Goal: Transaction & Acquisition: Download file/media

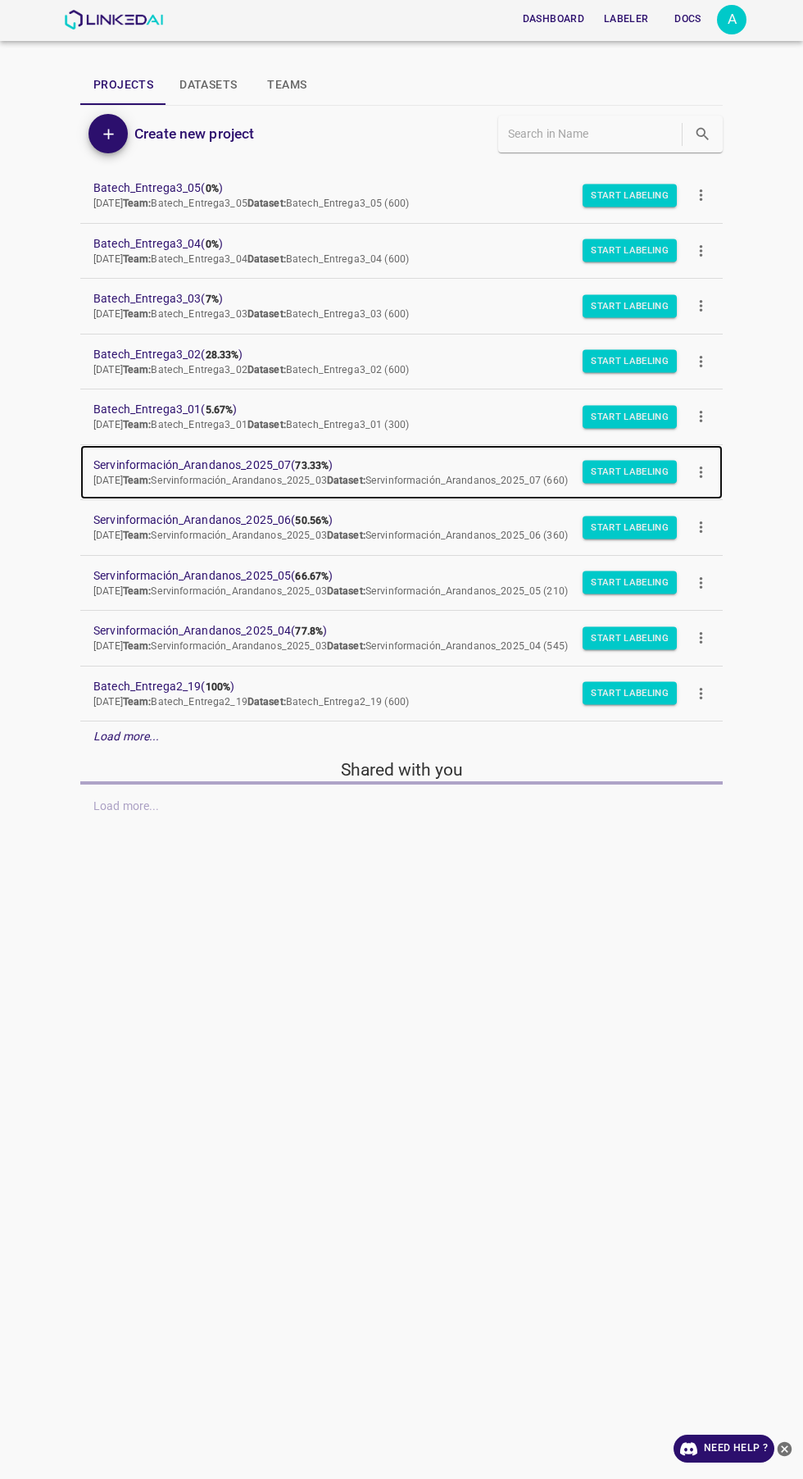
click at [279, 464] on span "Servinformación_Arandanos_2025_07 ( 73.33% )" at bounding box center [388, 465] width 590 height 17
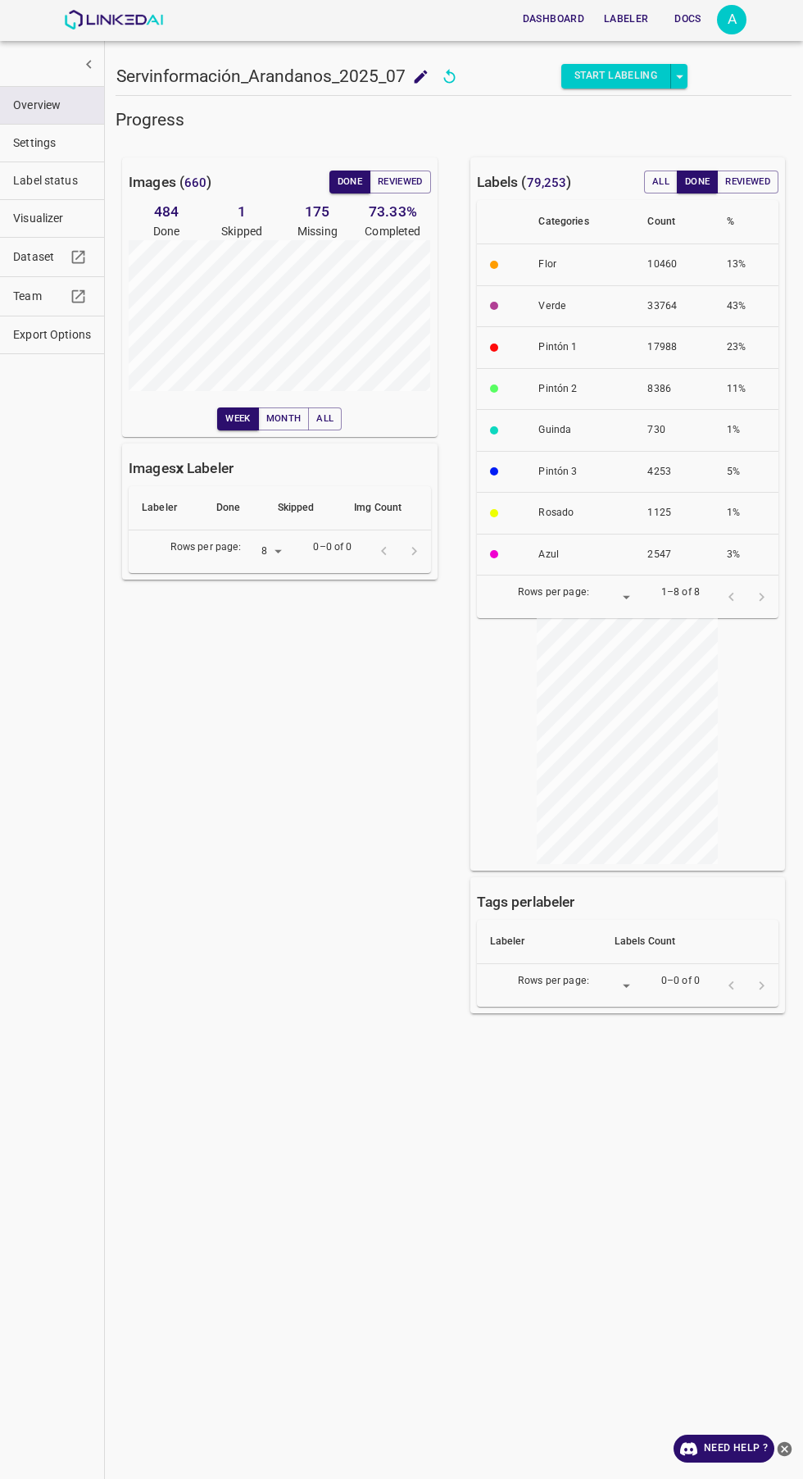
click at [72, 296] on icon "button" at bounding box center [78, 296] width 13 height 13
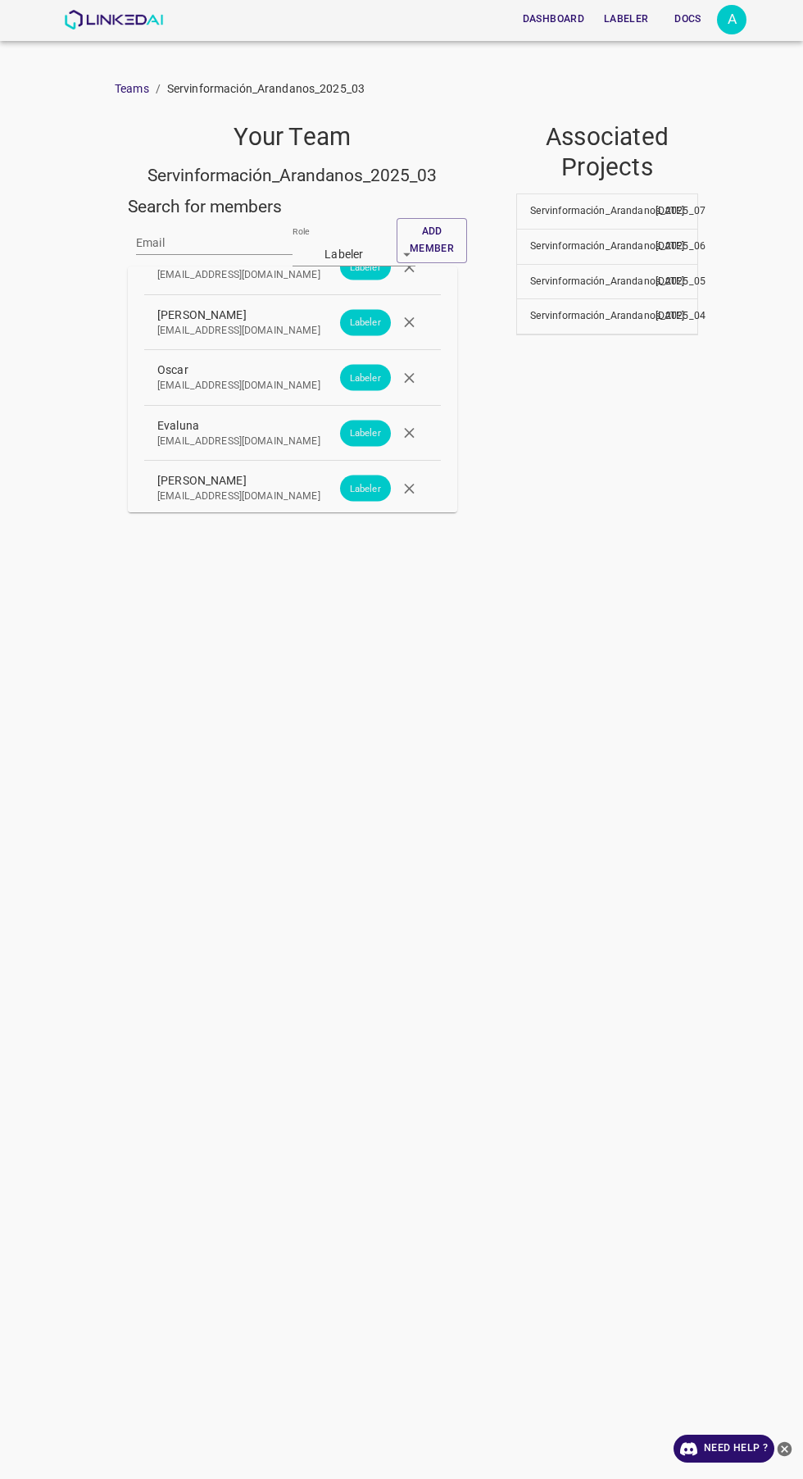
scroll to position [2006, 0]
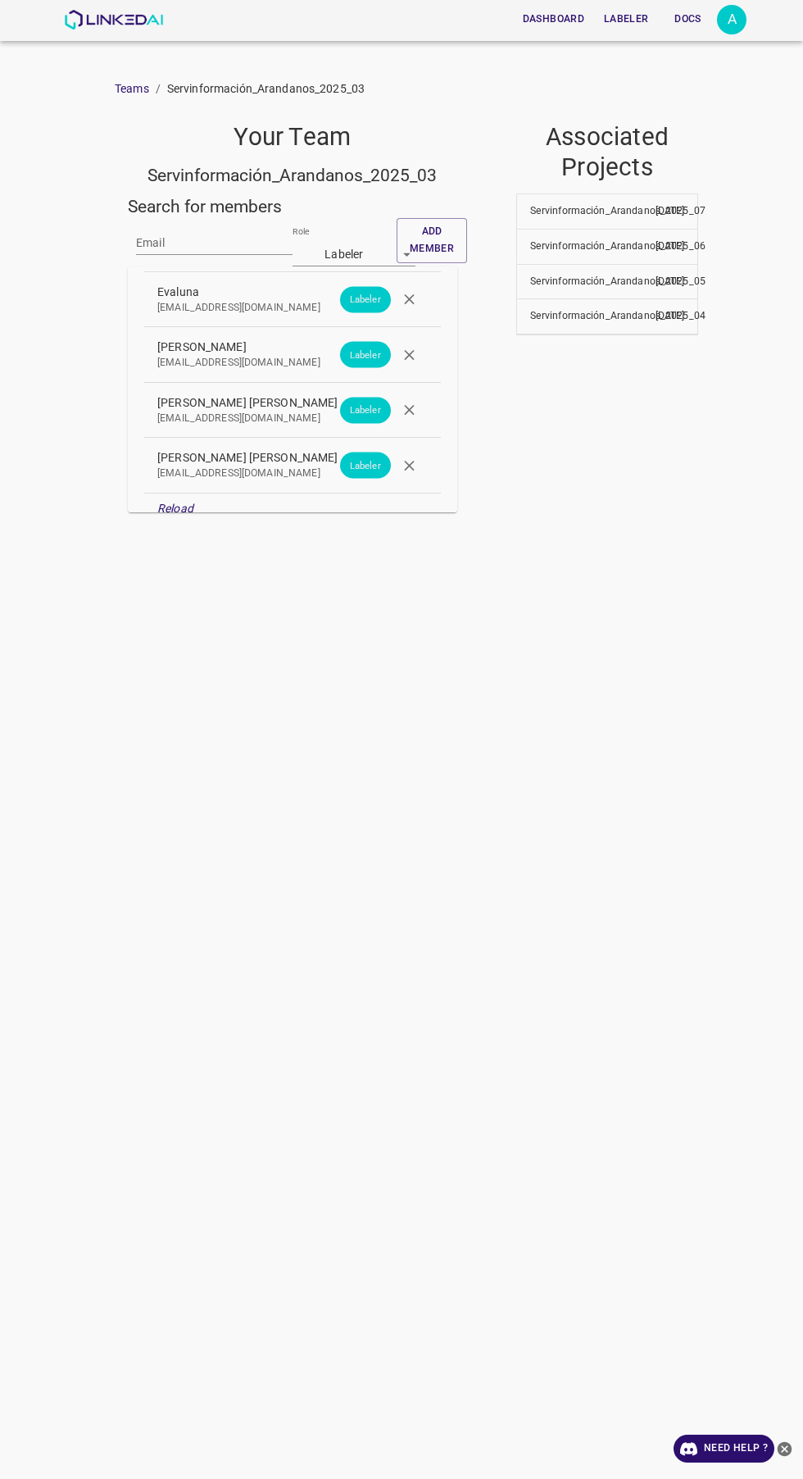
click at [407, 405] on icon "button" at bounding box center [409, 410] width 10 height 10
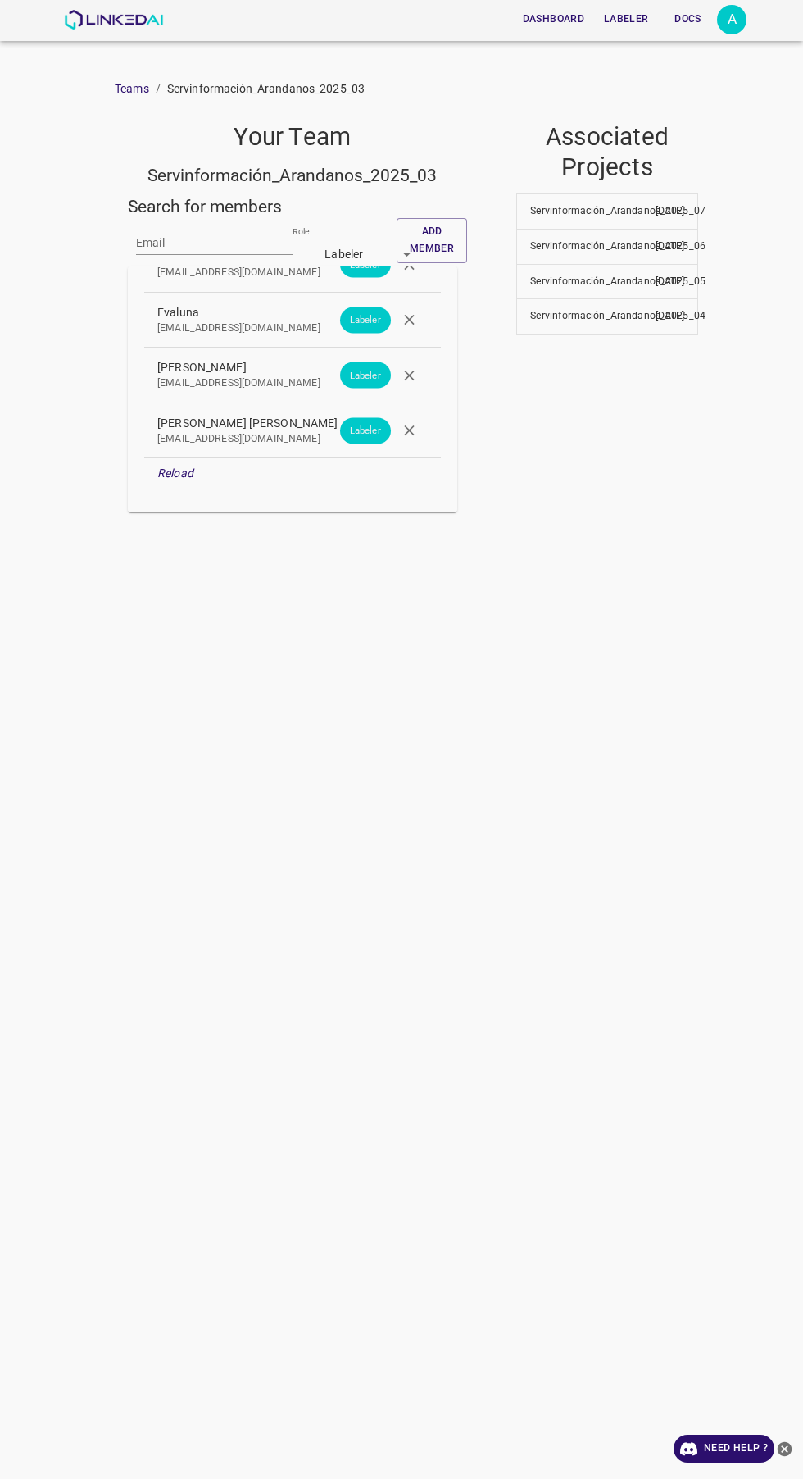
scroll to position [1950, 0]
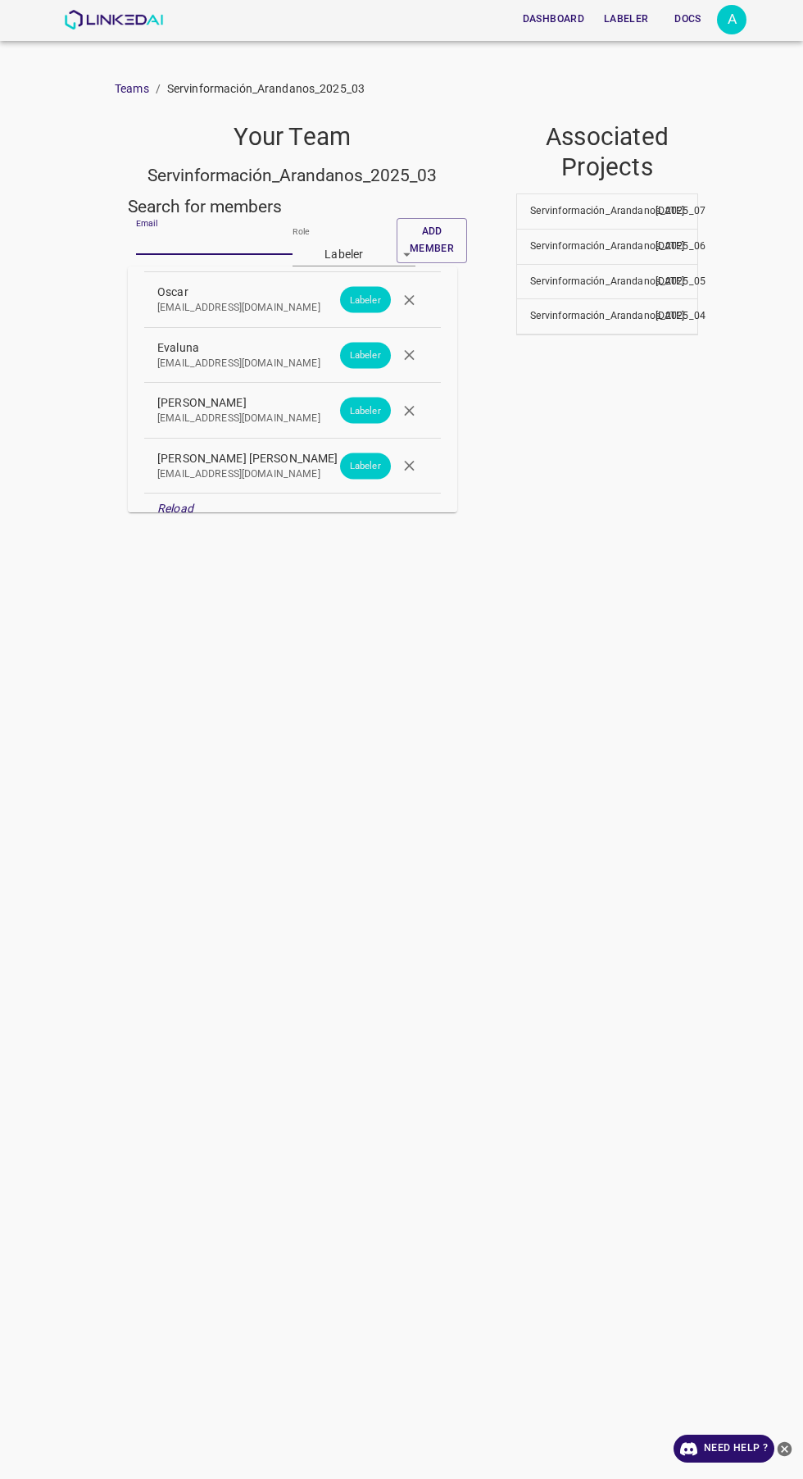
paste input "angelamar0593@gmail.com"
type input "angelamar0593@gmail.com"
click at [391, 260] on body "Dashboard Labeler Docs A Teams / Servinformación_Arandanos_2025_03 Your Team Se…" at bounding box center [401, 739] width 803 height 1479
click at [365, 318] on li "Reviewer" at bounding box center [354, 313] width 123 height 27
click at [457, 222] on button "Add member" at bounding box center [432, 240] width 70 height 45
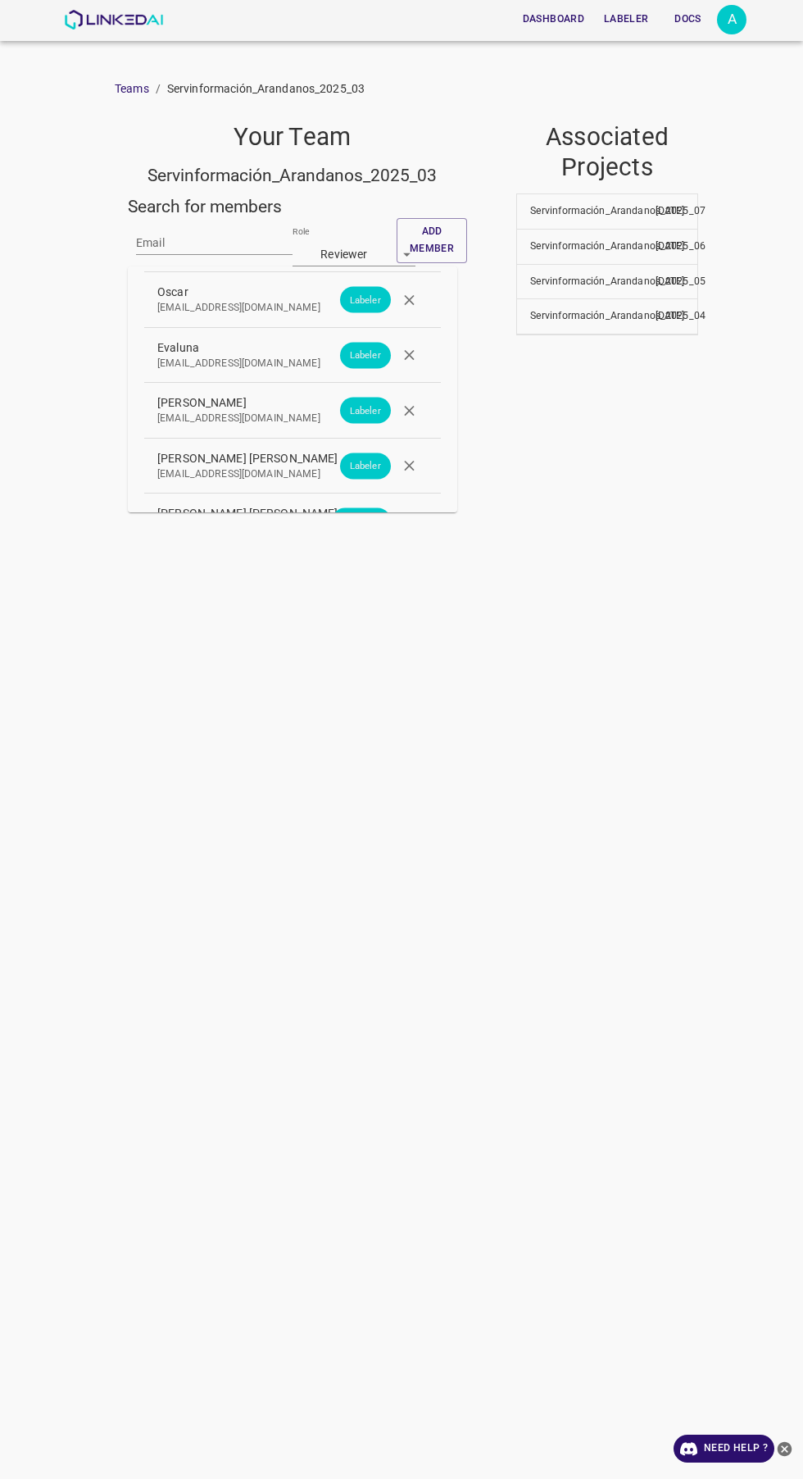
click at [739, 16] on div "A" at bounding box center [732, 20] width 30 height 30
click at [706, 156] on li "Logout" at bounding box center [681, 152] width 130 height 27
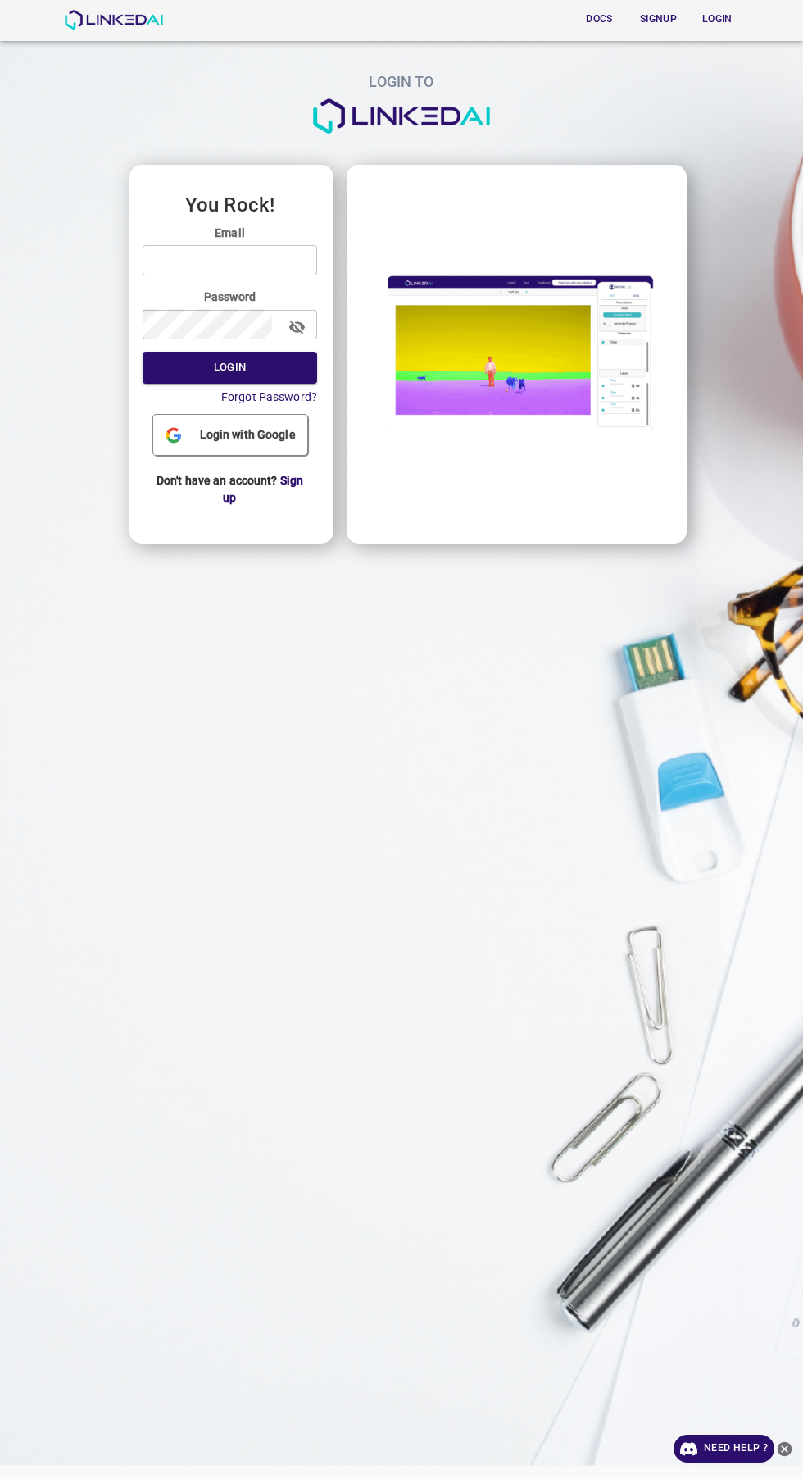
click at [281, 260] on input "email" at bounding box center [230, 260] width 175 height 30
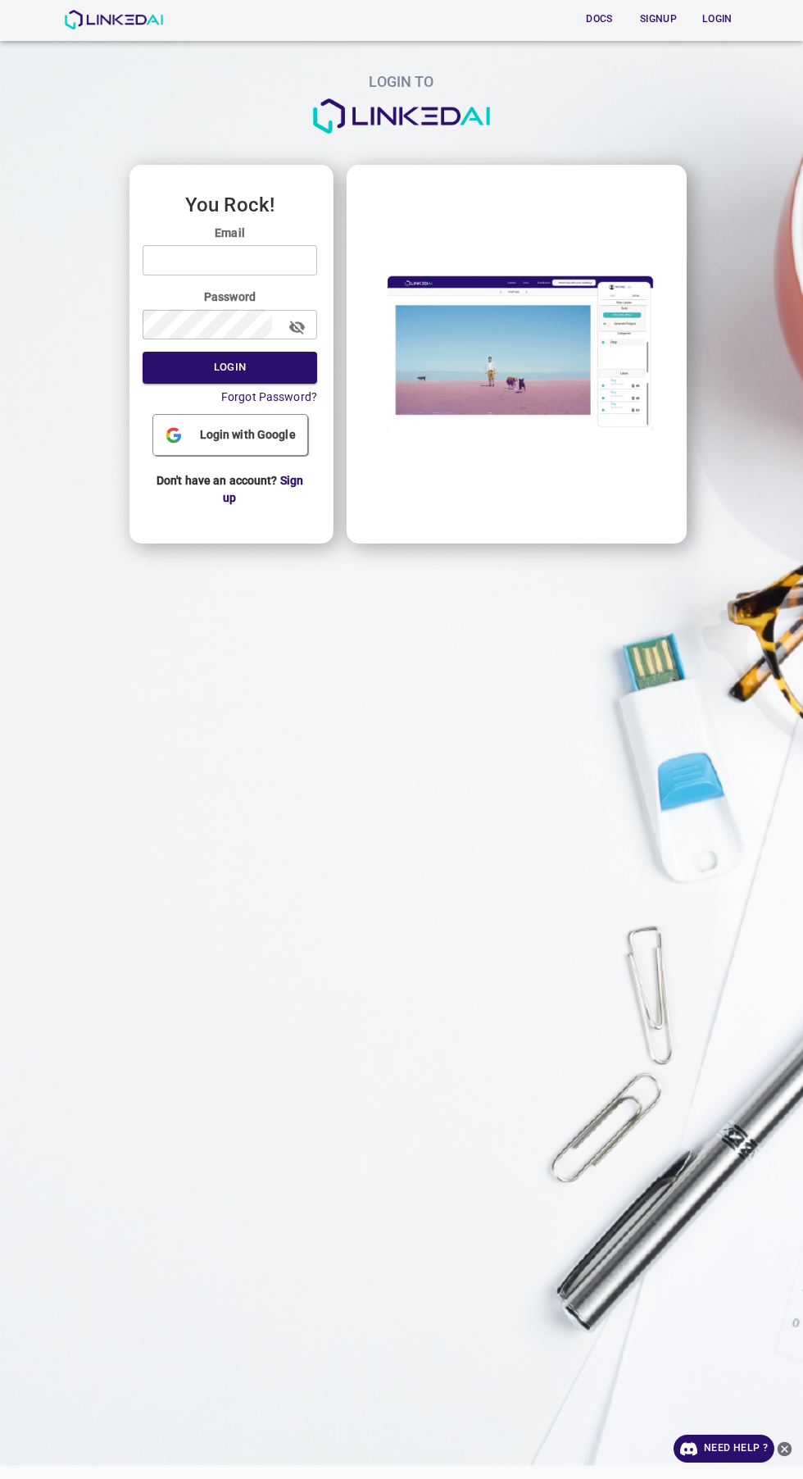
type input "admin@linkedai.co"
click at [143, 352] on button "Login" at bounding box center [230, 368] width 175 height 32
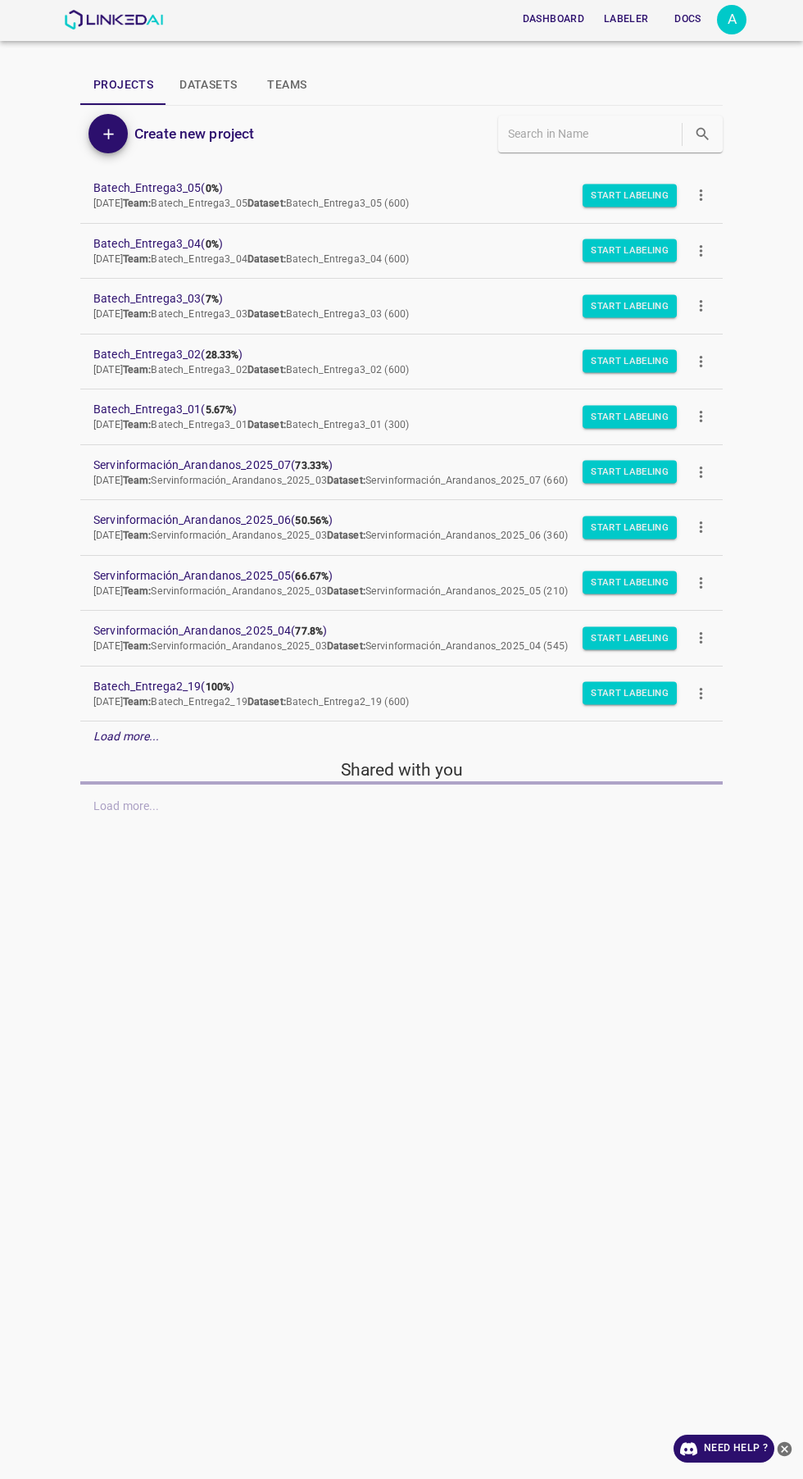
click at [729, 26] on div "A" at bounding box center [732, 20] width 30 height 30
click at [676, 148] on li "Logout" at bounding box center [681, 152] width 130 height 27
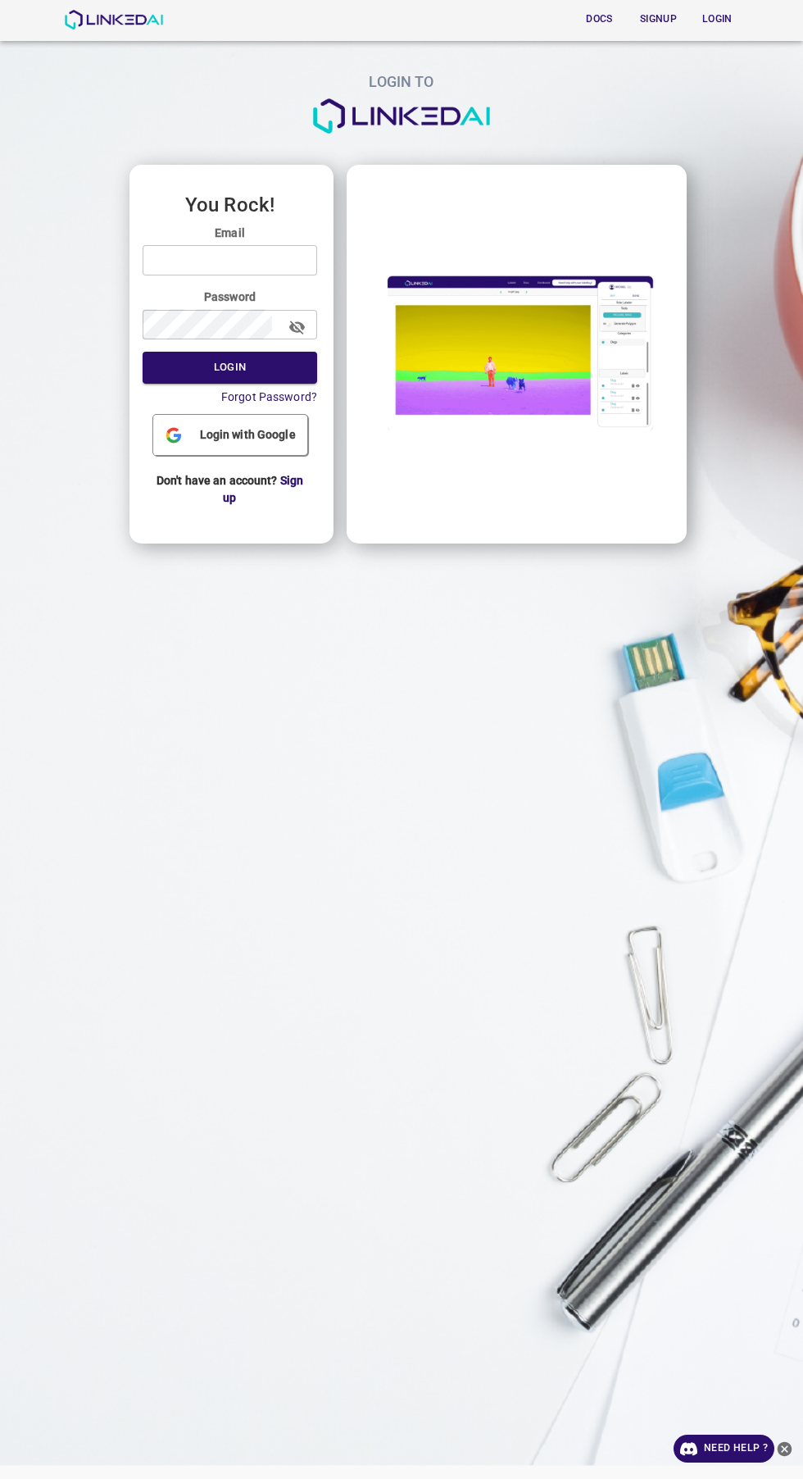
click at [280, 262] on input "email" at bounding box center [230, 260] width 175 height 30
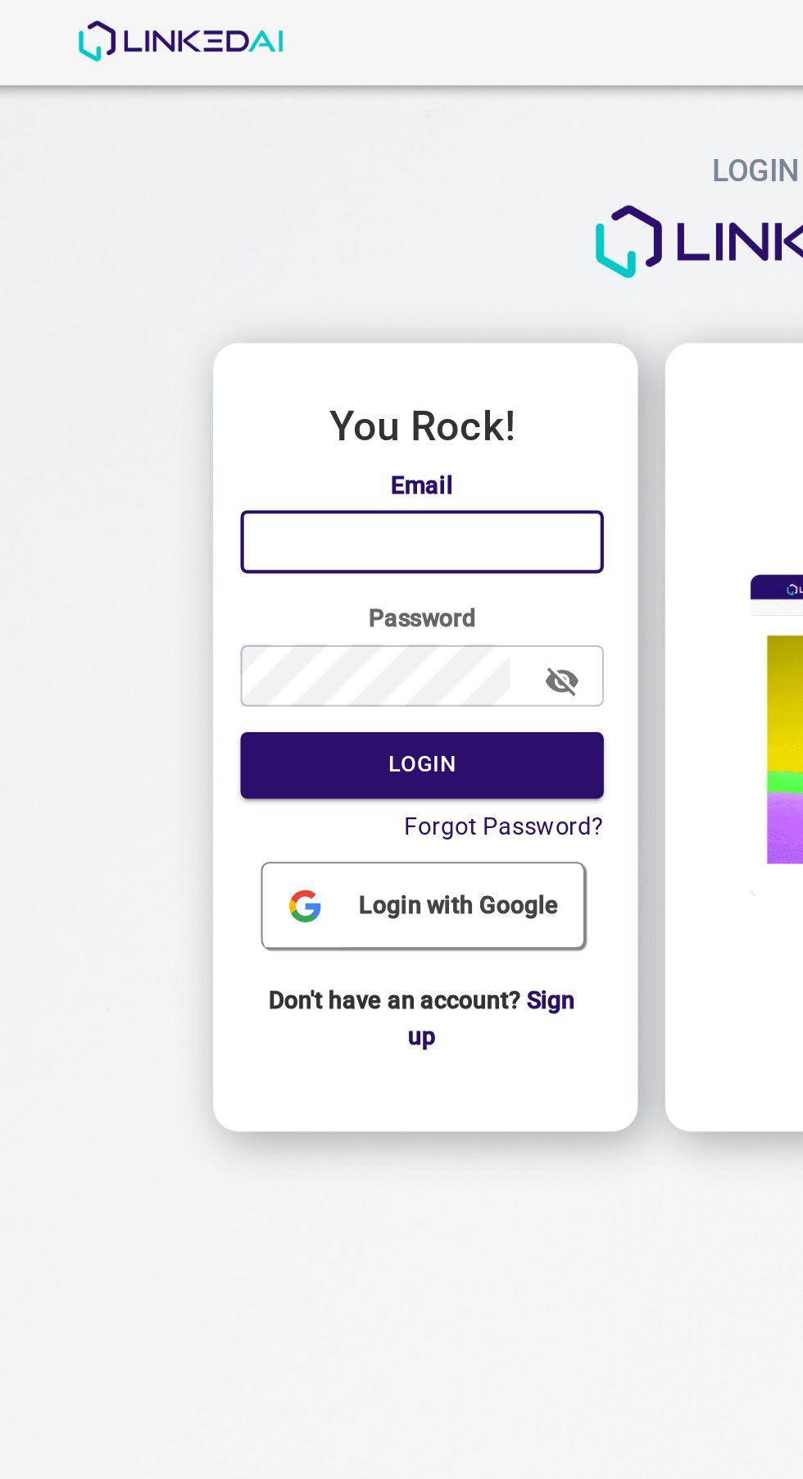
type input "legit@linkedai.co"
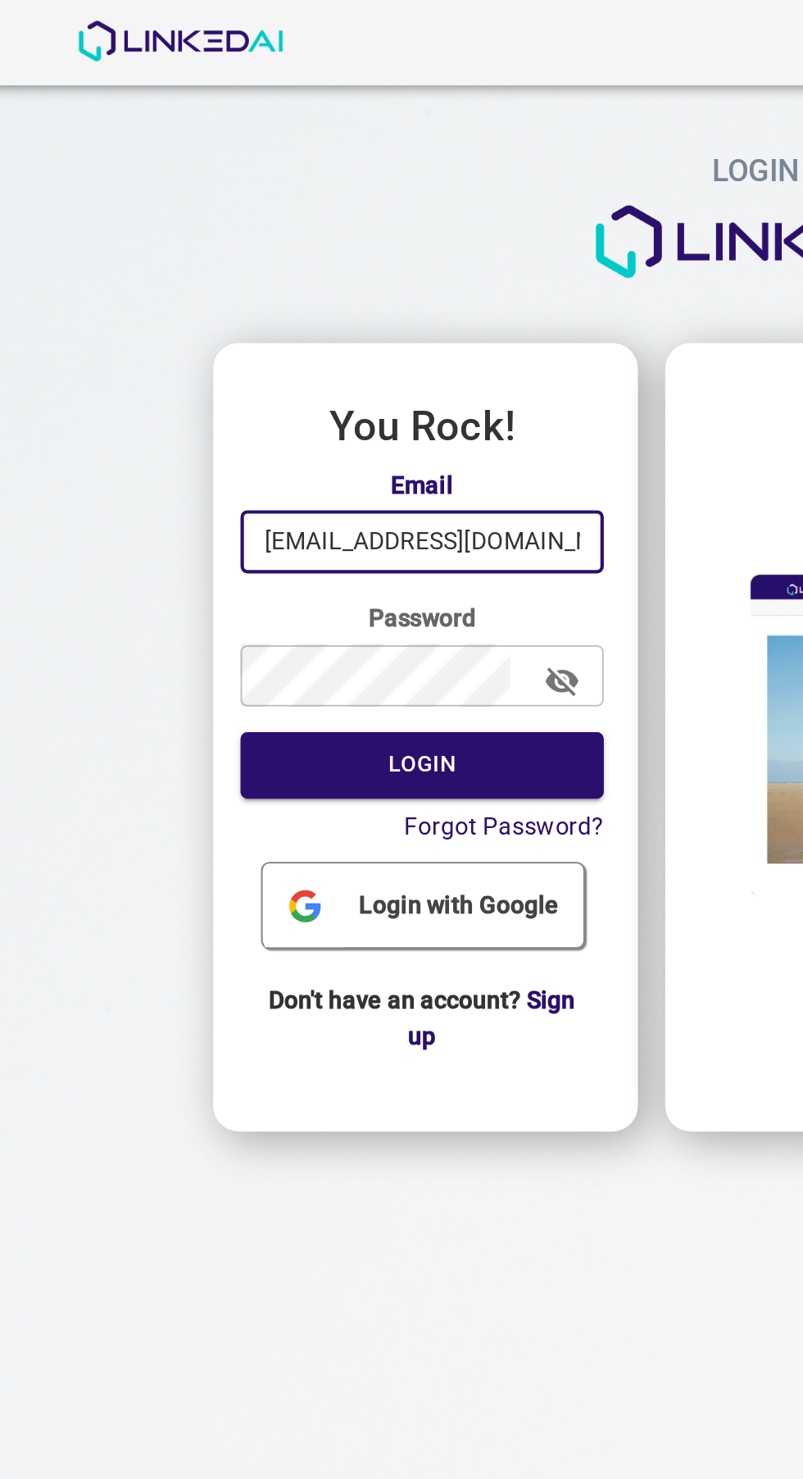
click at [282, 366] on button "Login" at bounding box center [230, 368] width 175 height 32
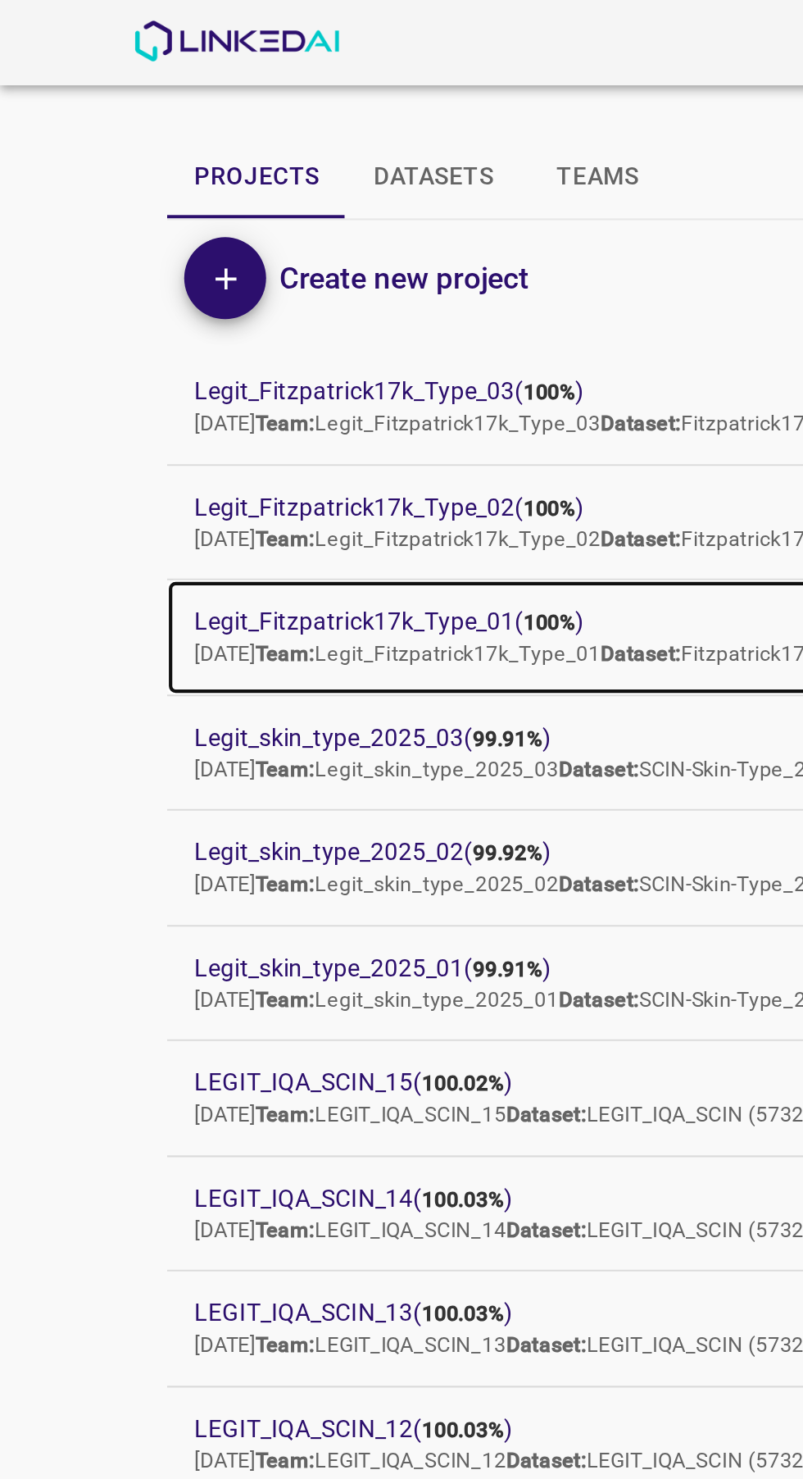
click at [220, 303] on span "Legit_Fitzpatrick17k_Type_01 ( 100% )" at bounding box center [388, 298] width 590 height 17
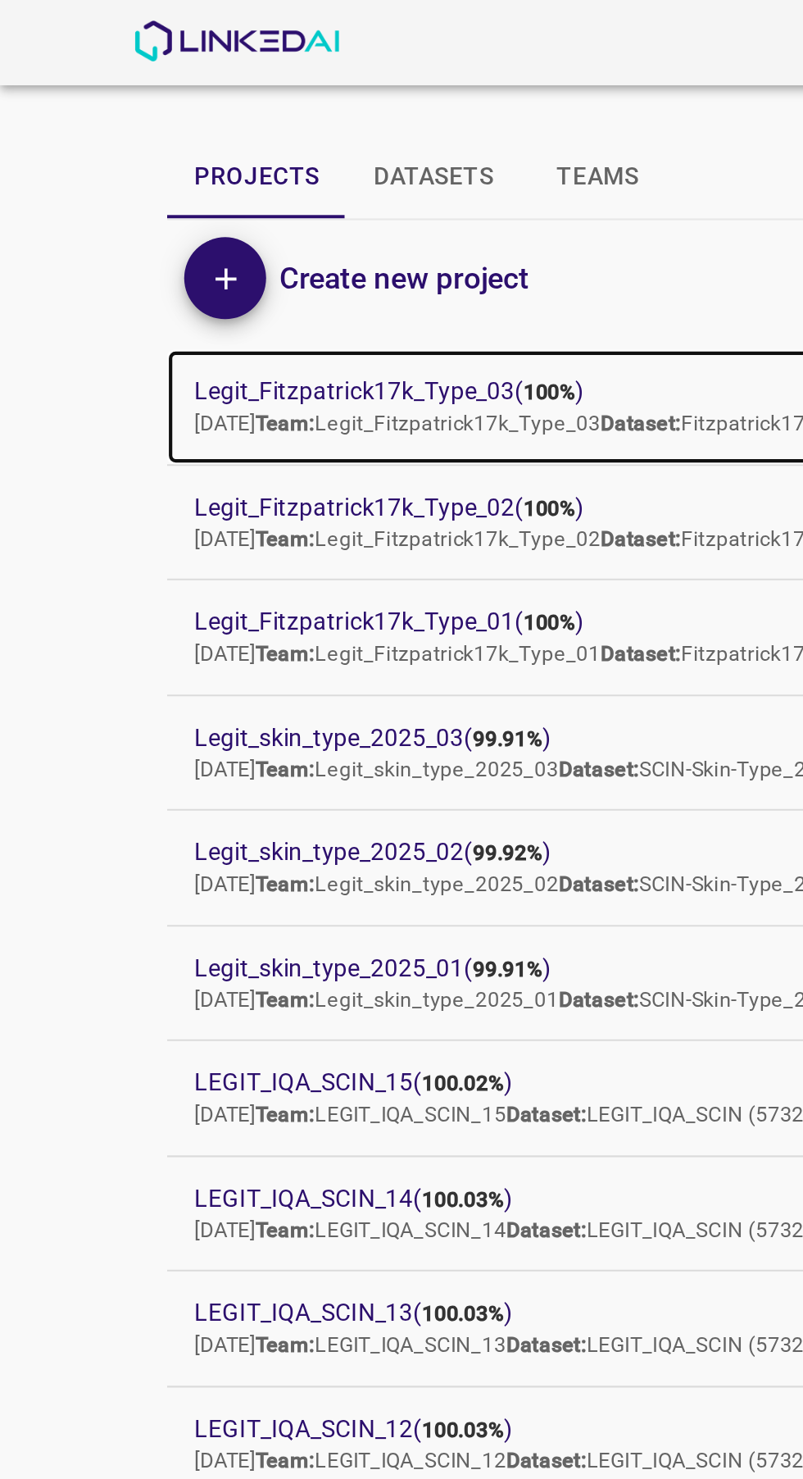
click at [234, 181] on span "Legit_Fitzpatrick17k_Type_03 ( 100% )" at bounding box center [388, 188] width 590 height 17
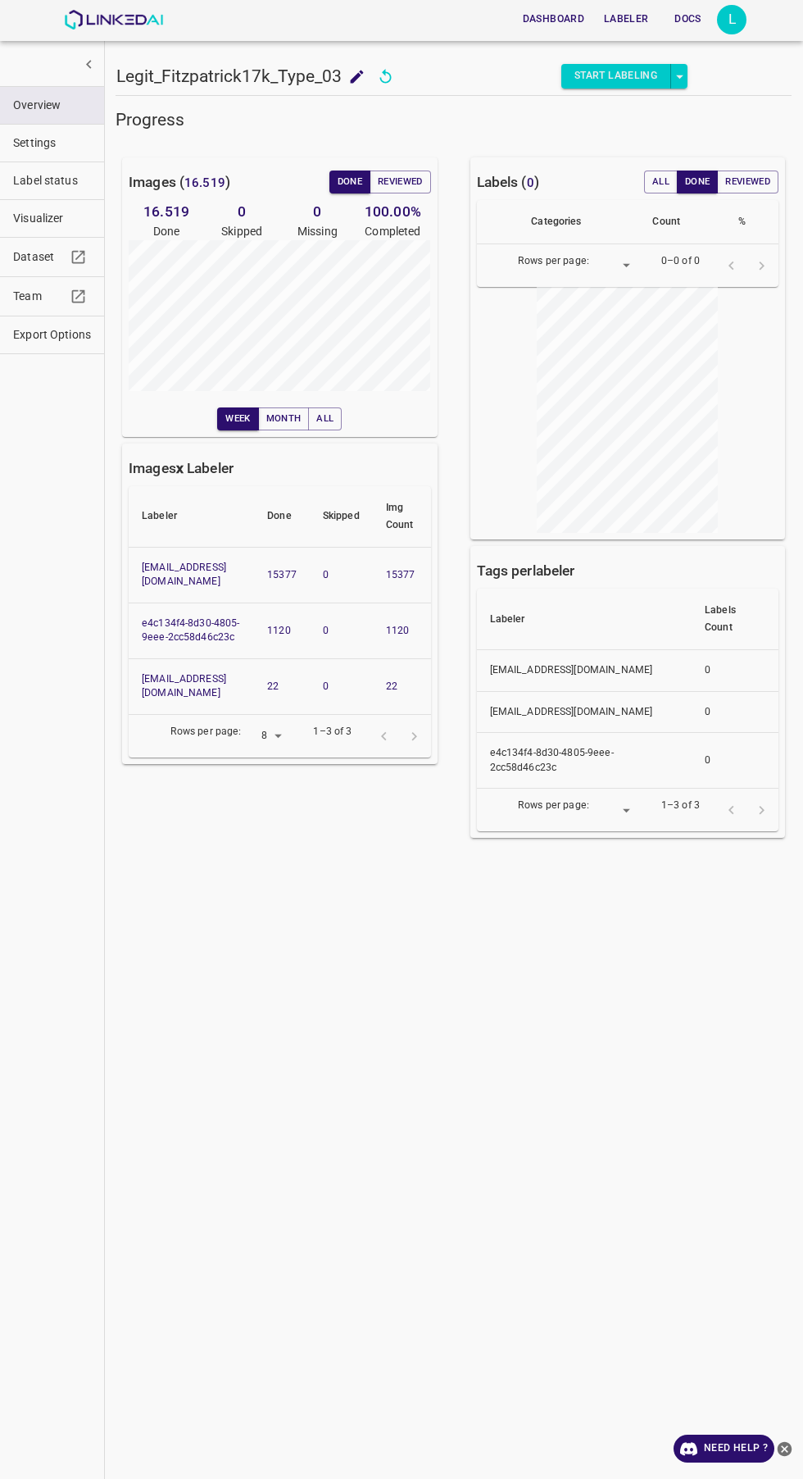
click at [40, 216] on span "Visualizer" at bounding box center [52, 218] width 78 height 17
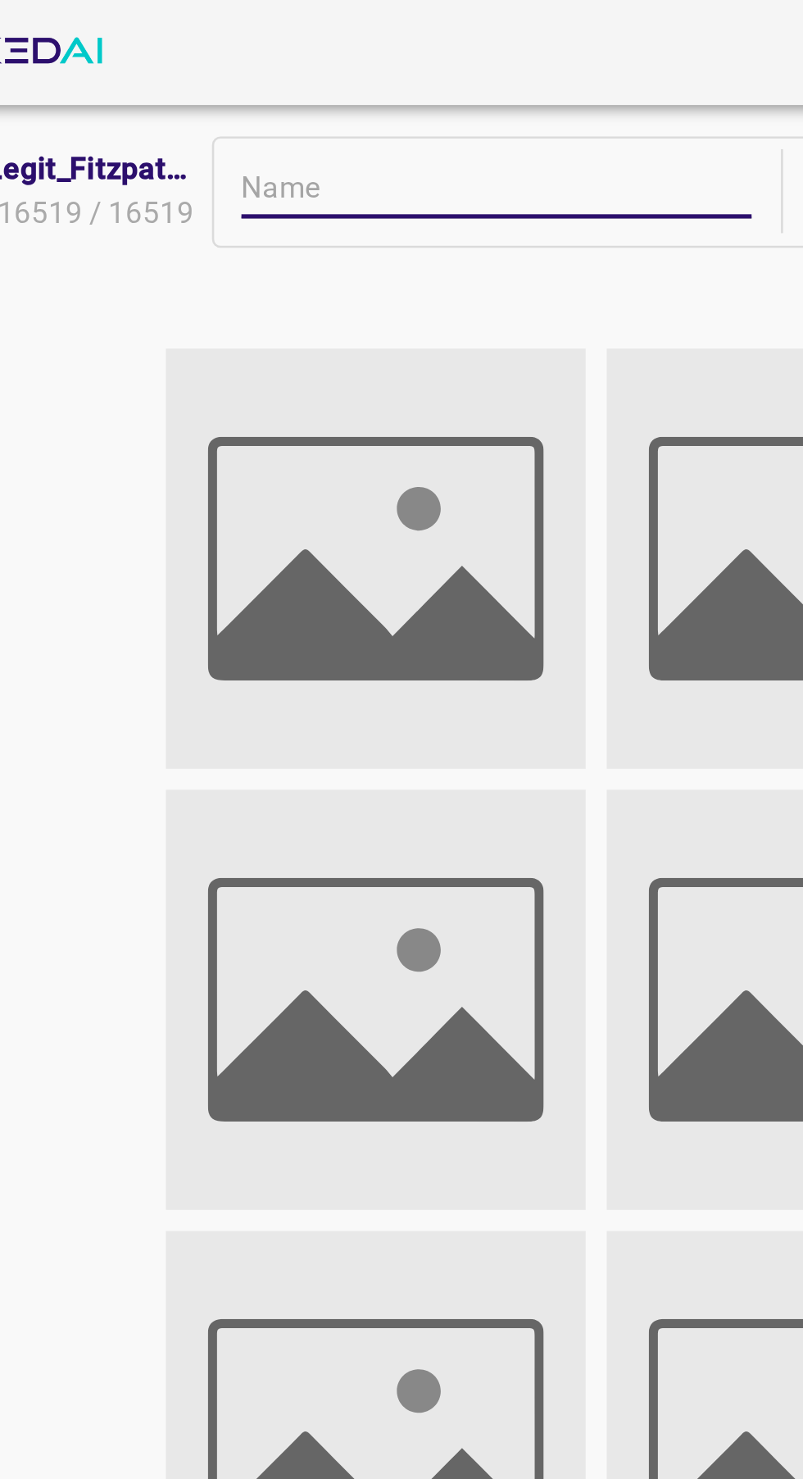
scroll to position [43, 0]
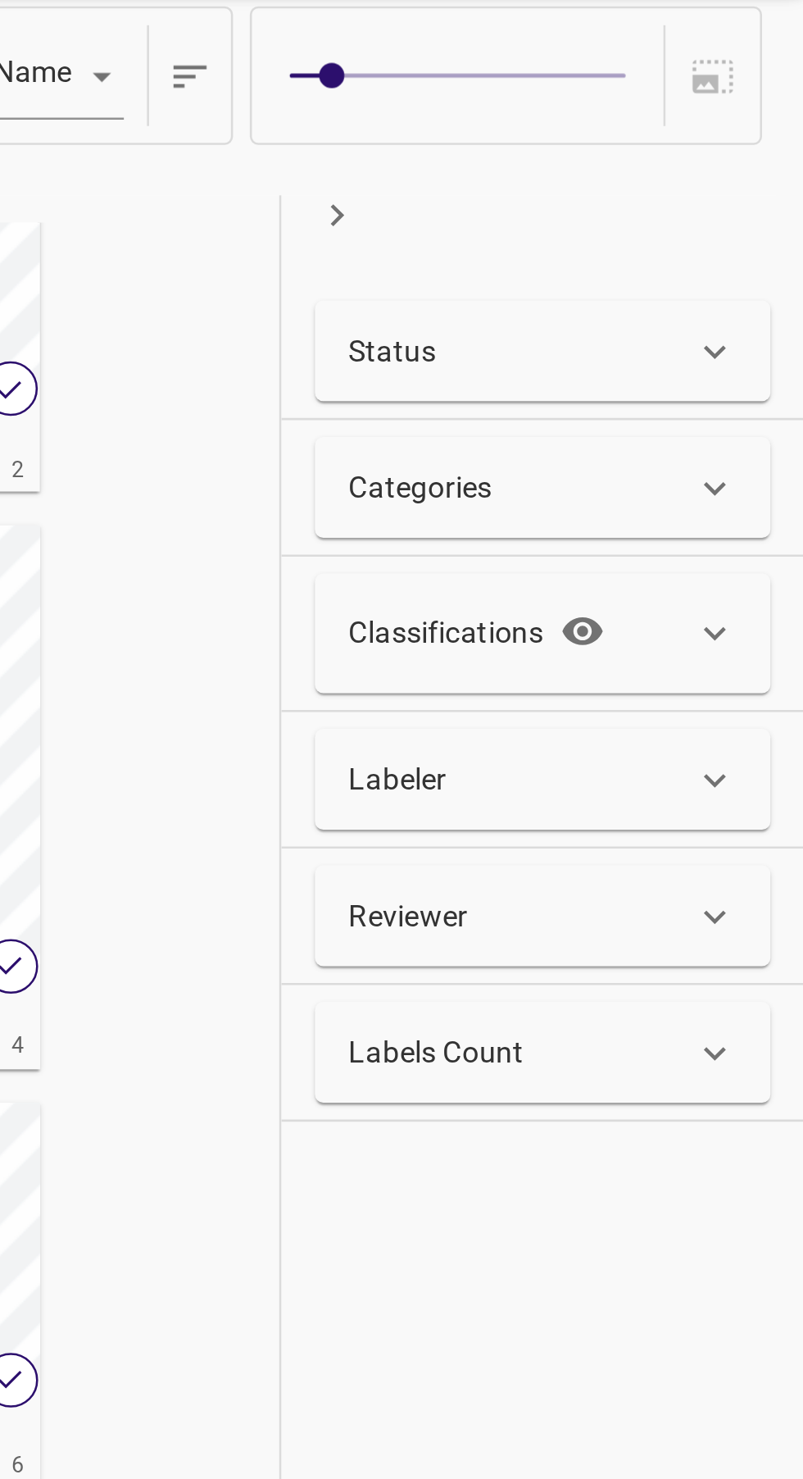
click at [754, 285] on div "Classifications" at bounding box center [692, 292] width 134 height 27
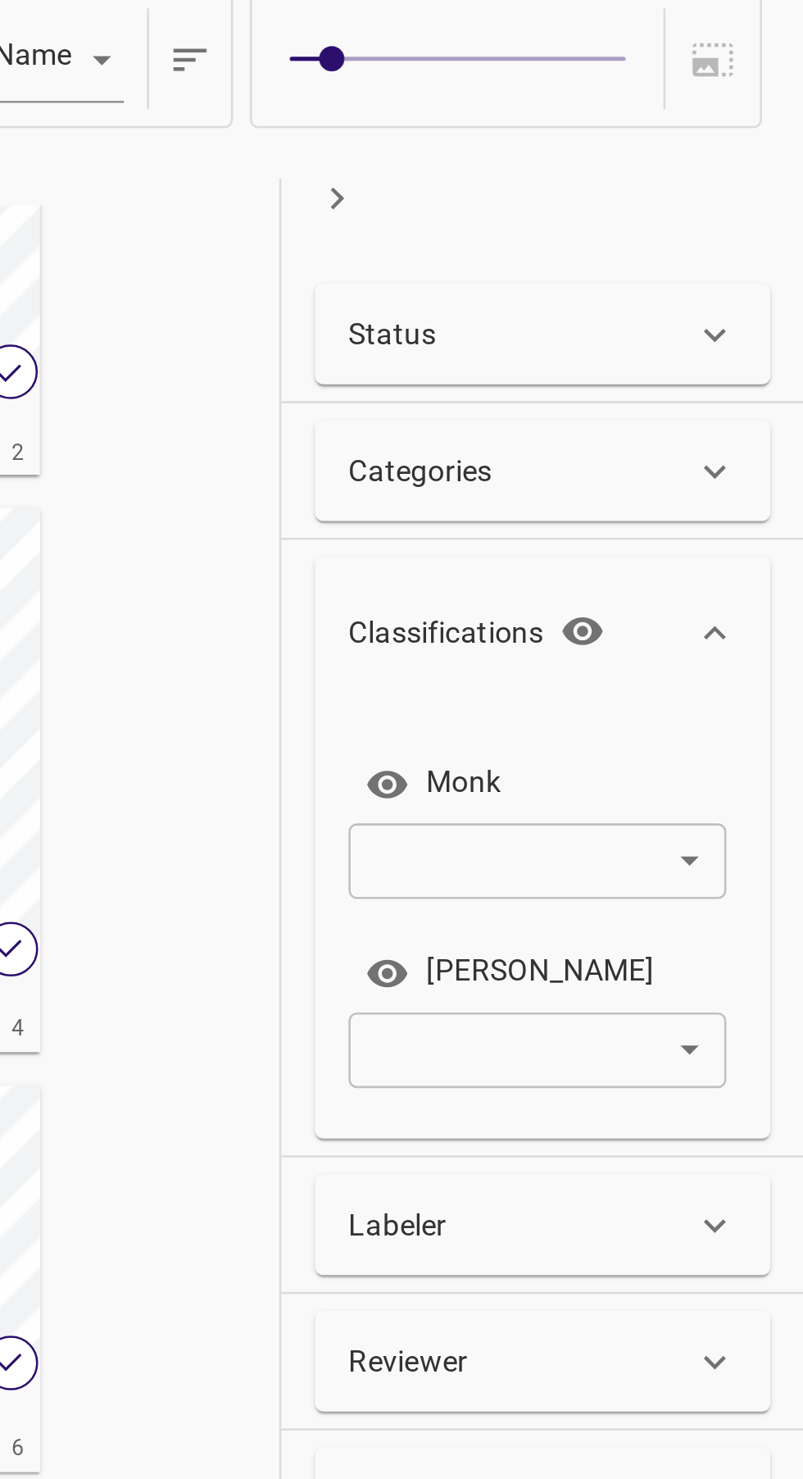
click at [757, 377] on body "Dashboard Labeler Docs L Legit_Fitzpatrick17k_Type_03 16519 / 16519 Name key 6 …" at bounding box center [401, 739] width 803 height 1479
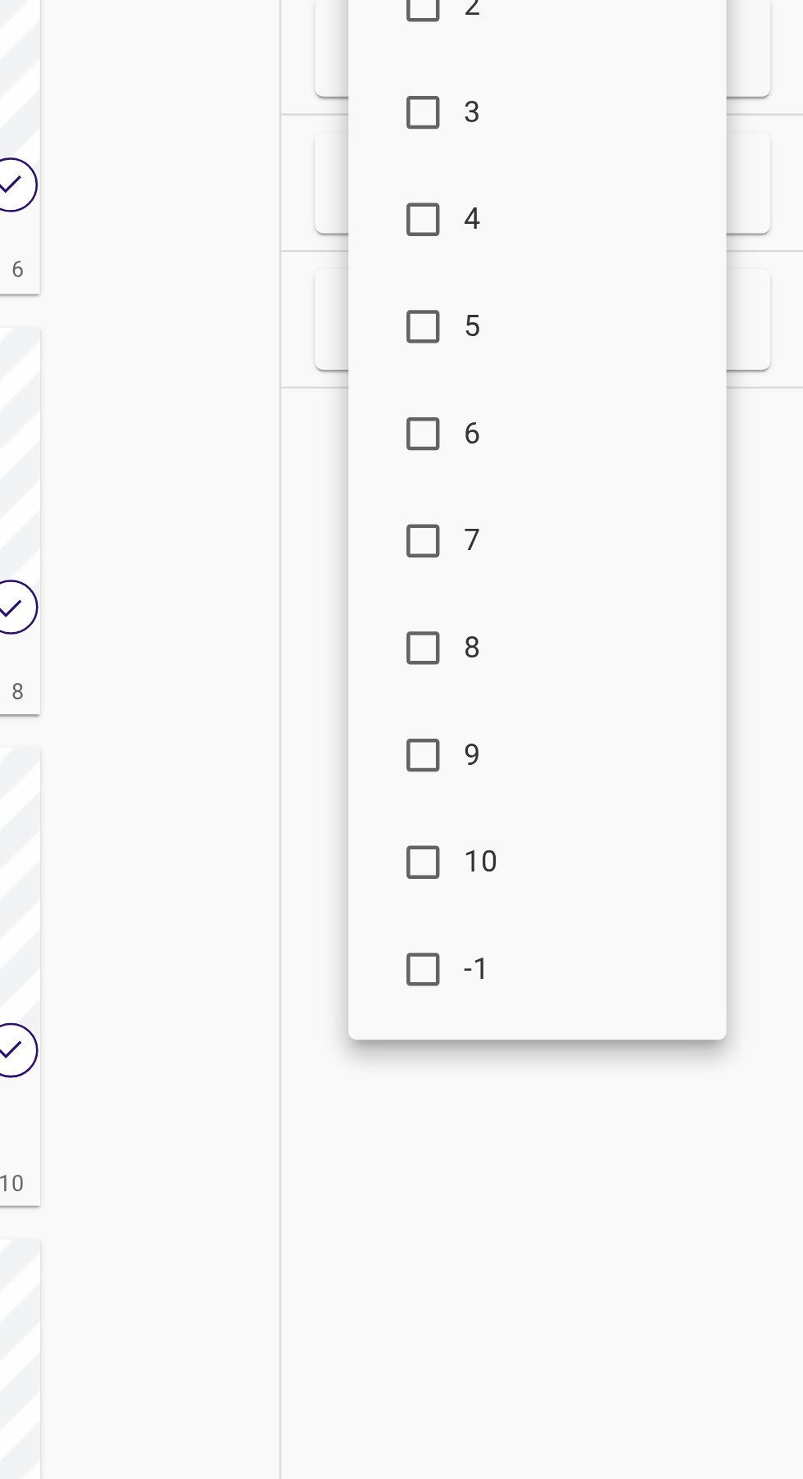
scroll to position [0, 0]
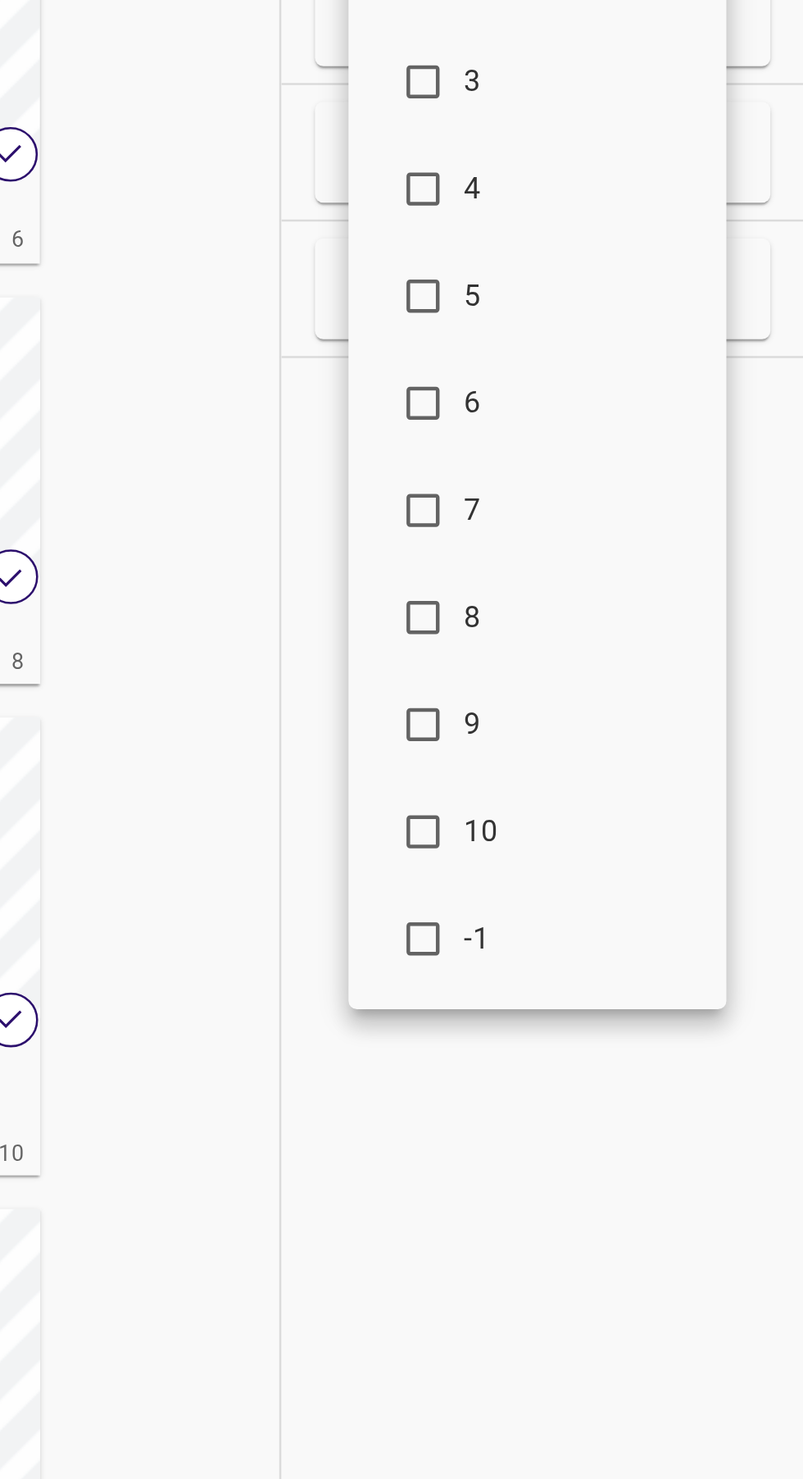
click at [687, 889] on span "-1" at bounding box center [715, 889] width 89 height 17
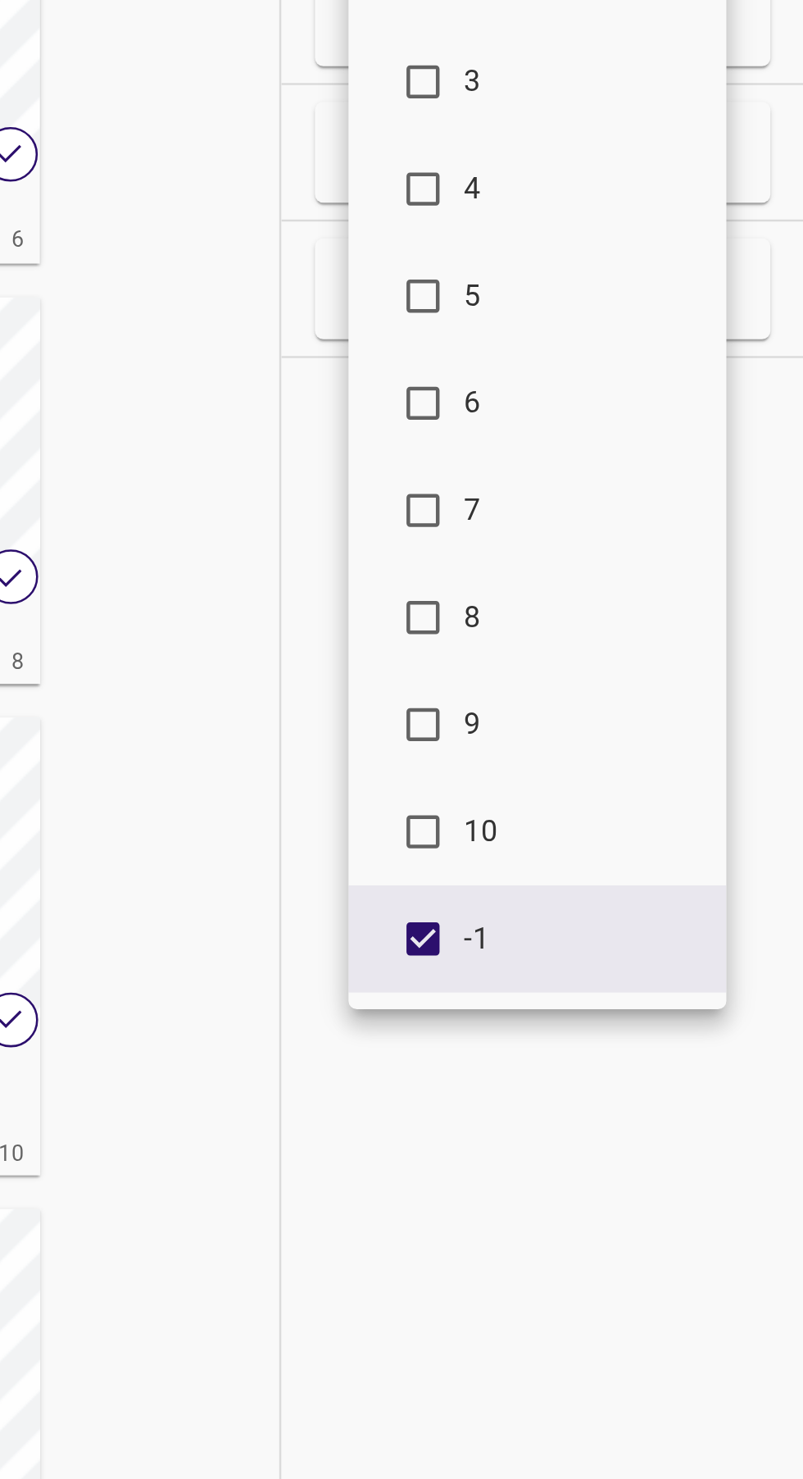
type input "-1"
checkbox input "true"
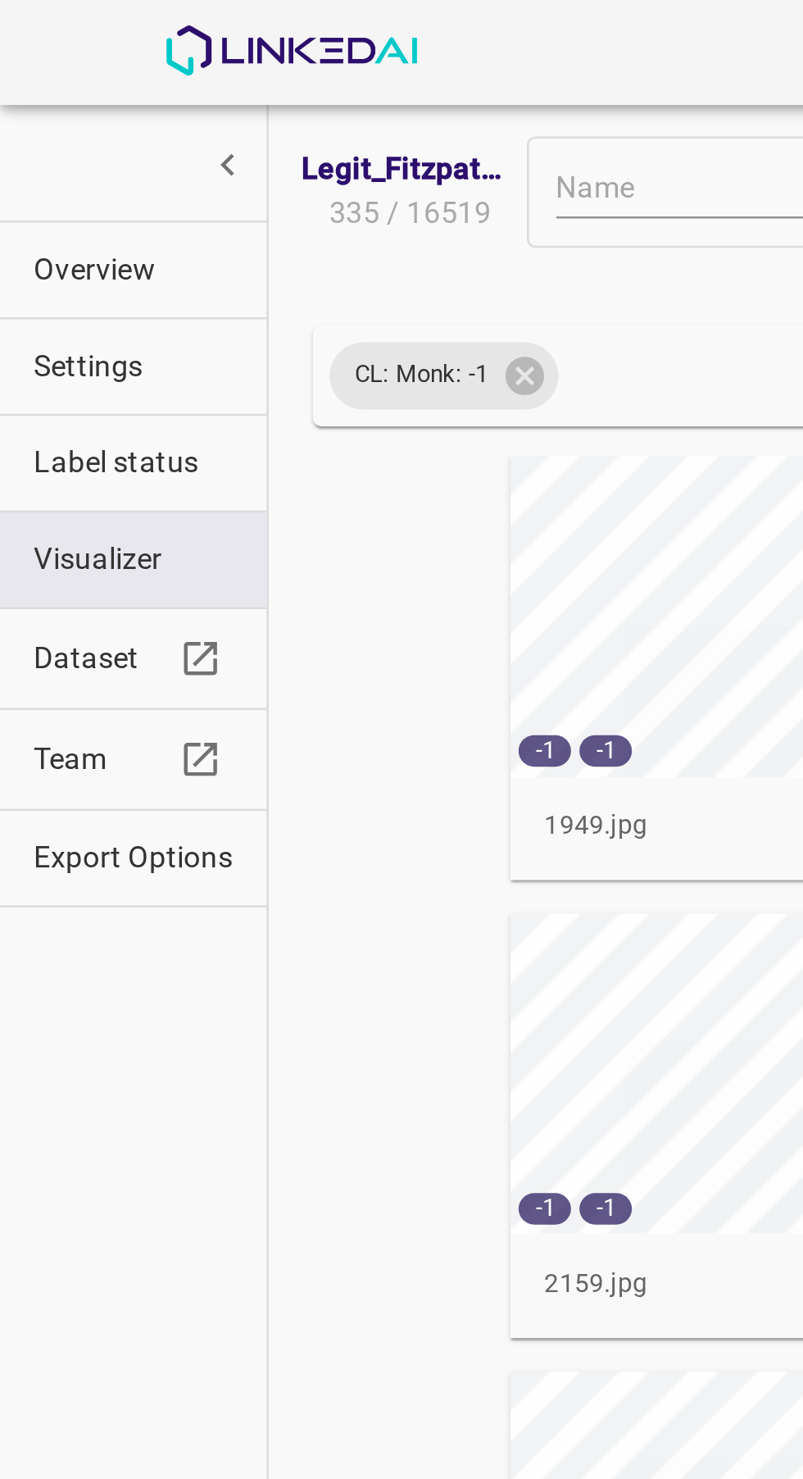
click at [30, 107] on div at bounding box center [401, 739] width 803 height 1479
click at [34, 104] on span "Overview" at bounding box center [52, 105] width 78 height 17
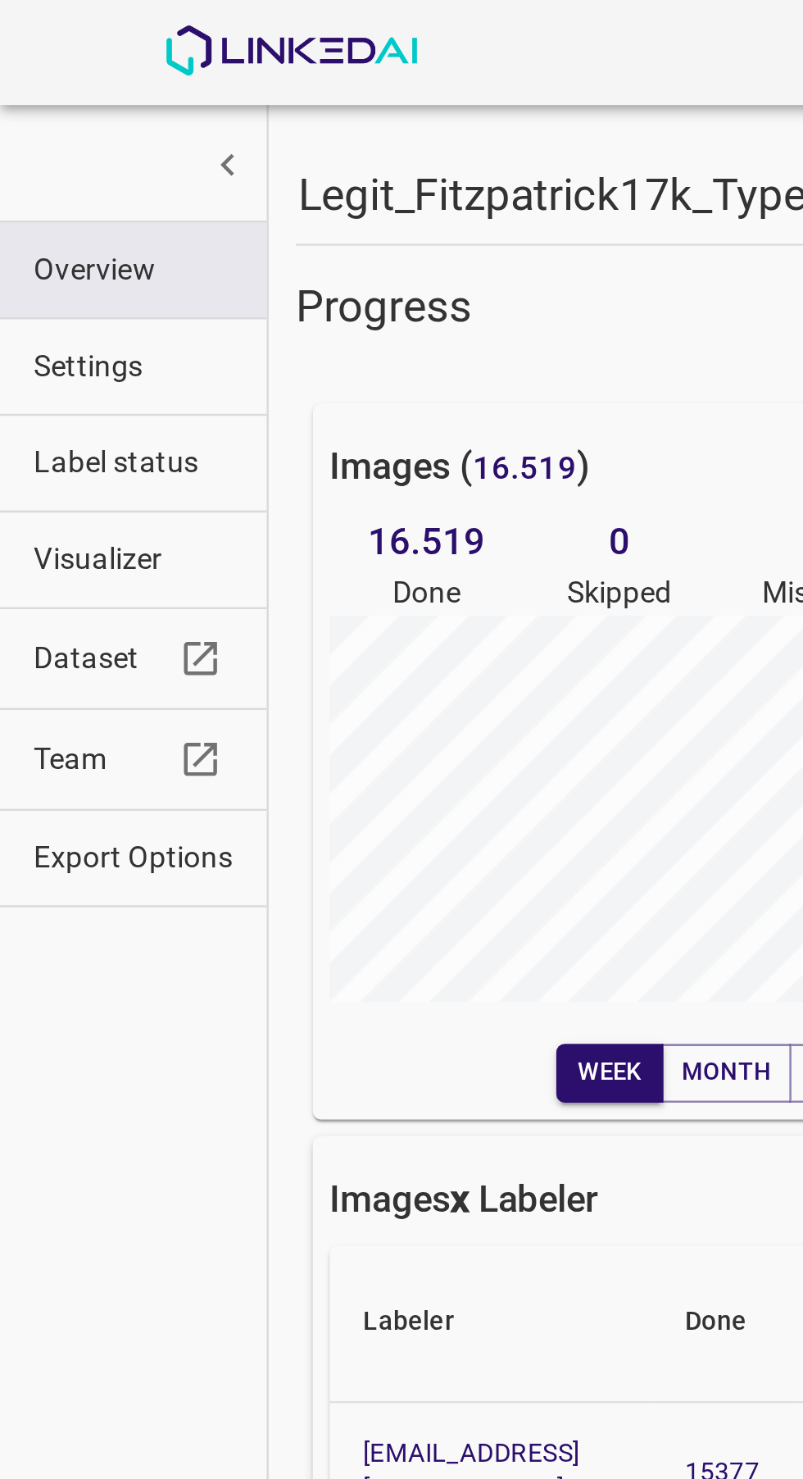
click at [77, 339] on span "Export Options" at bounding box center [52, 334] width 78 height 17
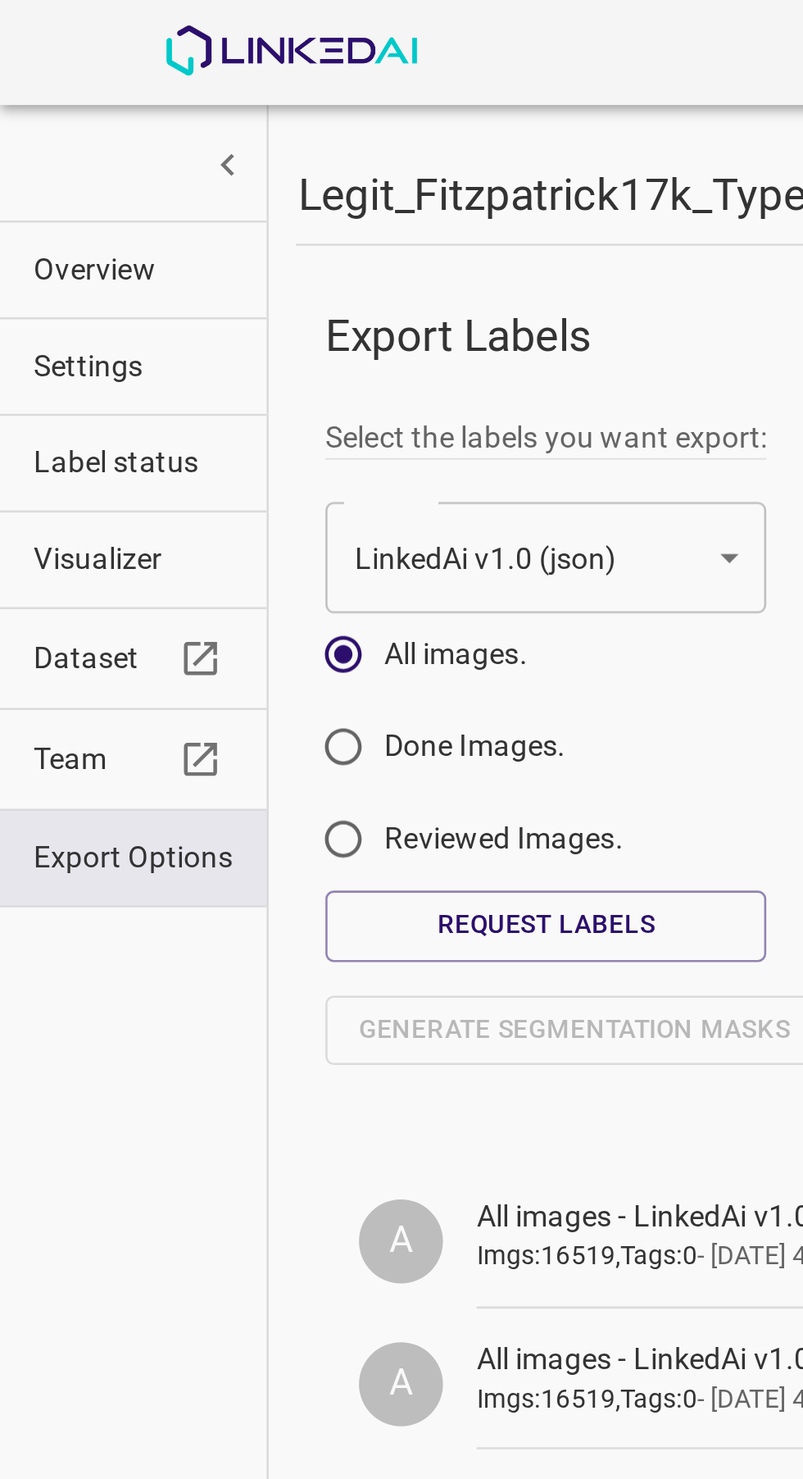
click at [257, 357] on button "Request Labels" at bounding box center [213, 361] width 172 height 27
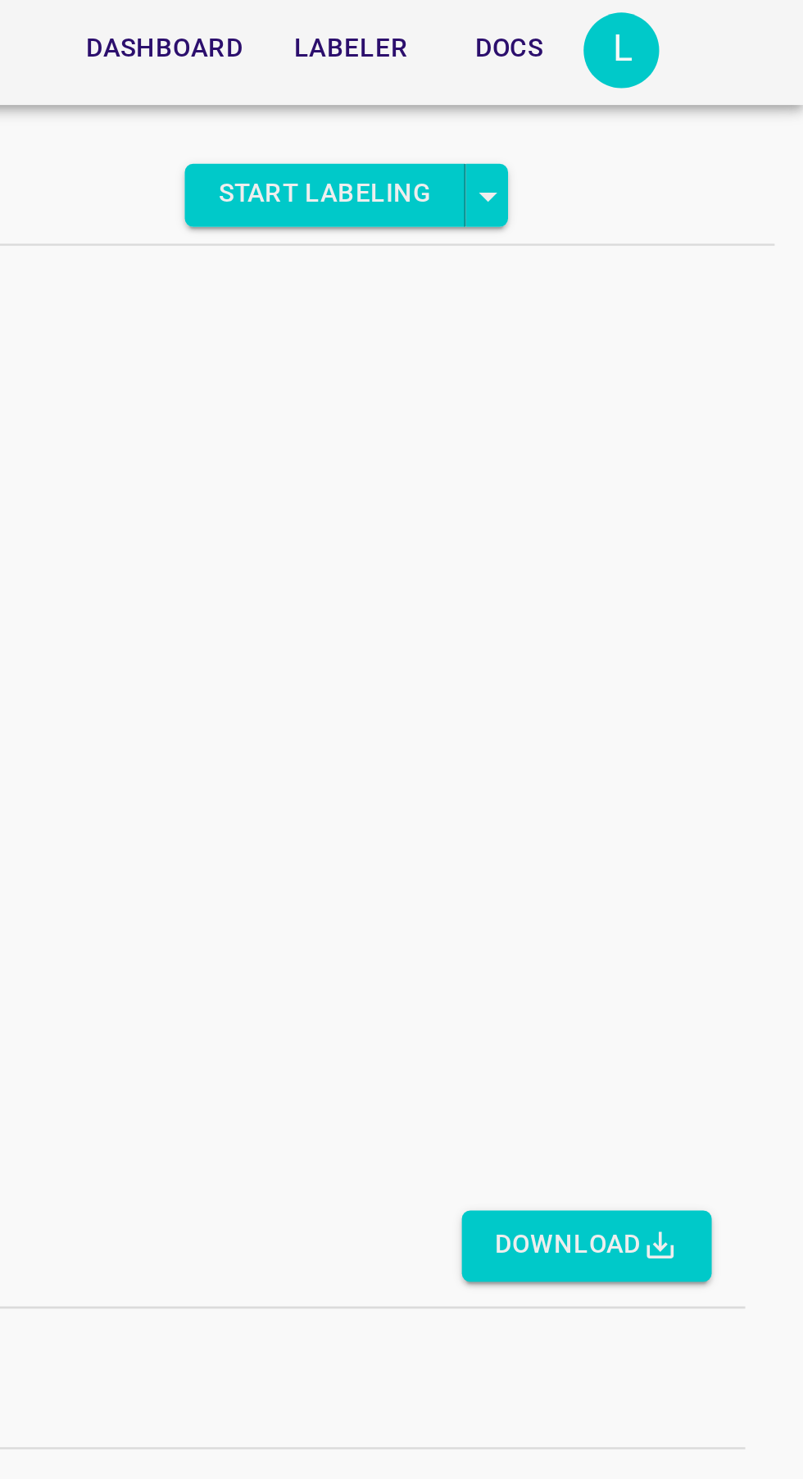
click at [716, 486] on button "Download" at bounding box center [719, 486] width 98 height 27
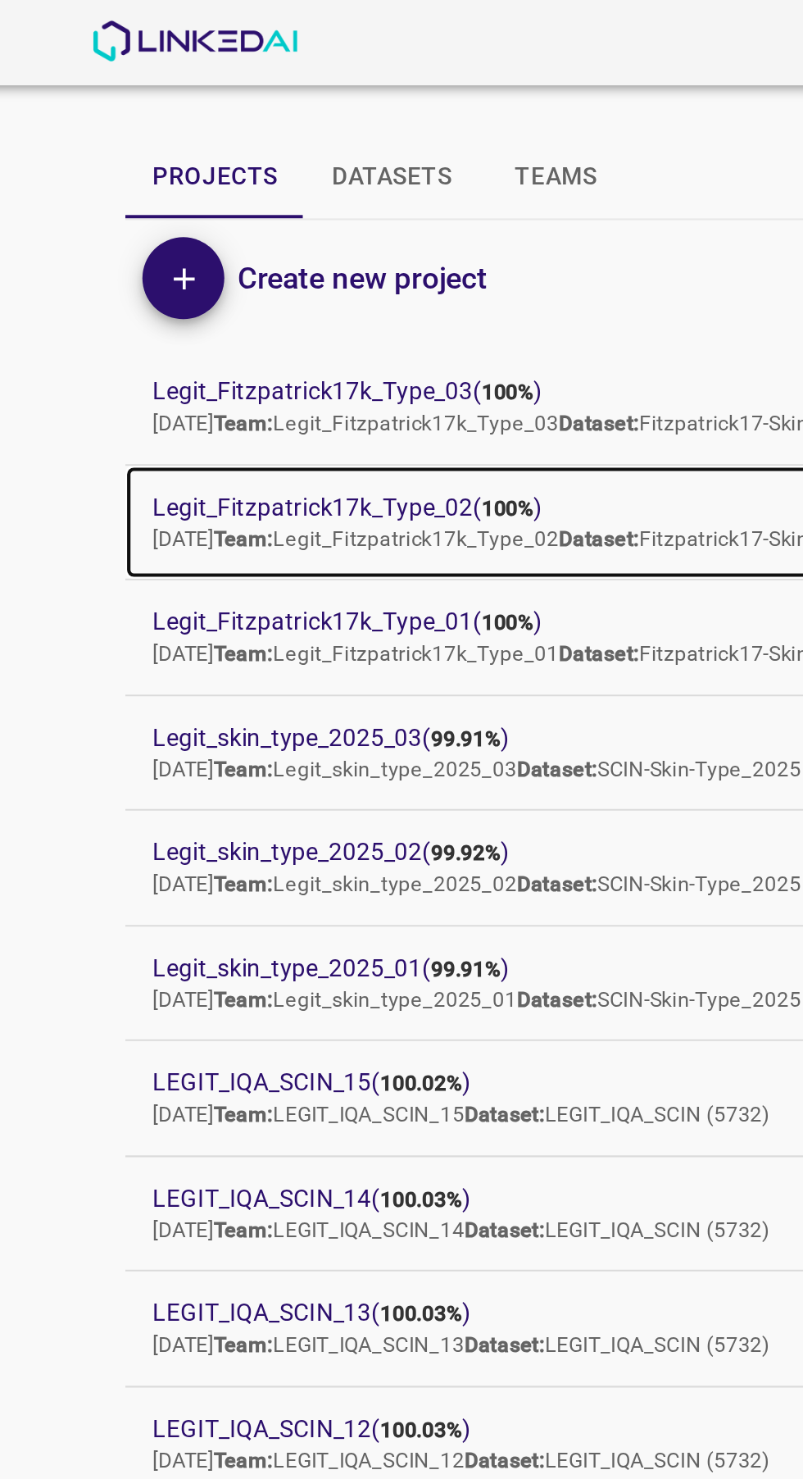
click at [143, 243] on span "Legit_Fitzpatrick17k_Type_02 ( 100% )" at bounding box center [388, 243] width 590 height 17
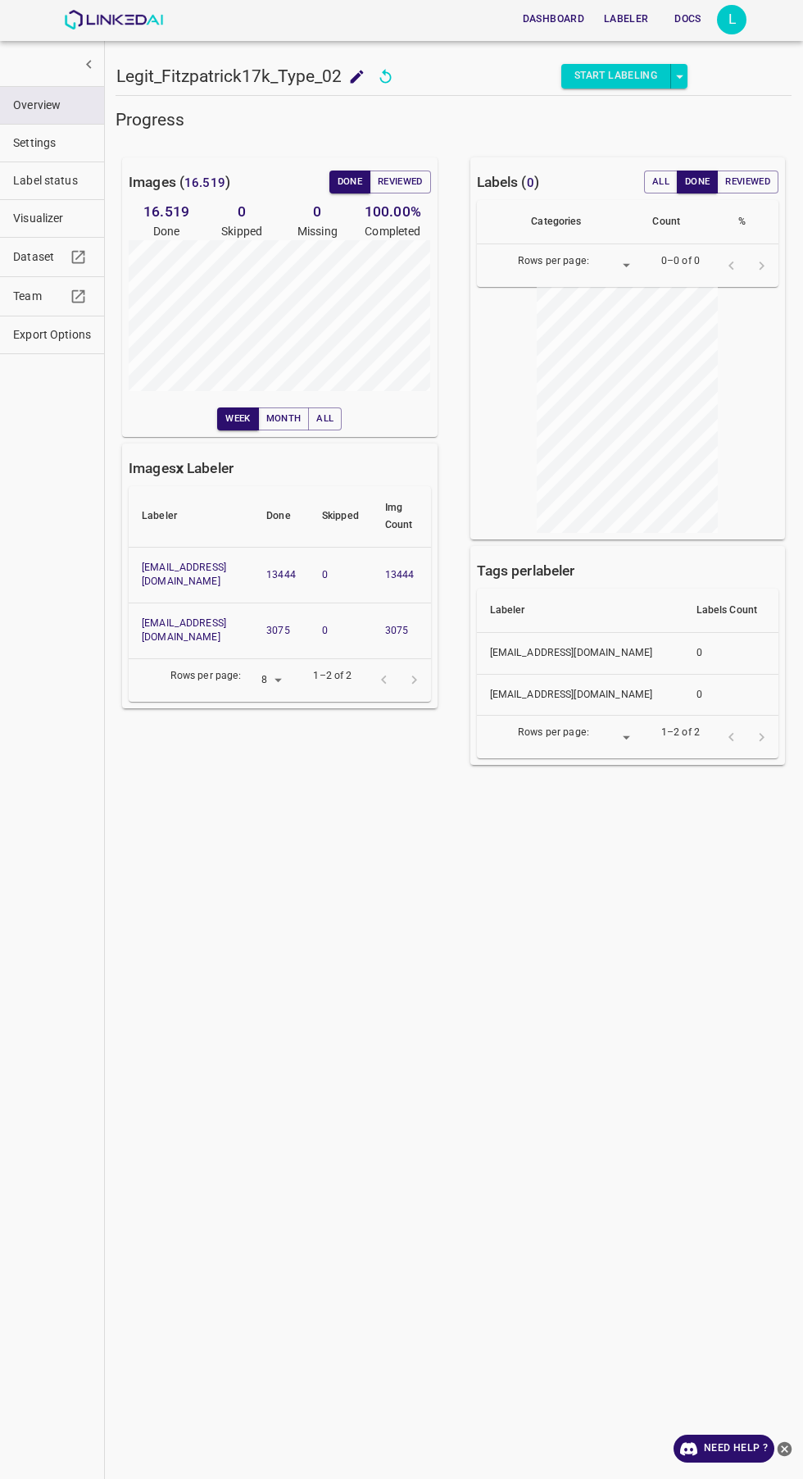
click at [21, 350] on button "Export Options" at bounding box center [52, 334] width 104 height 37
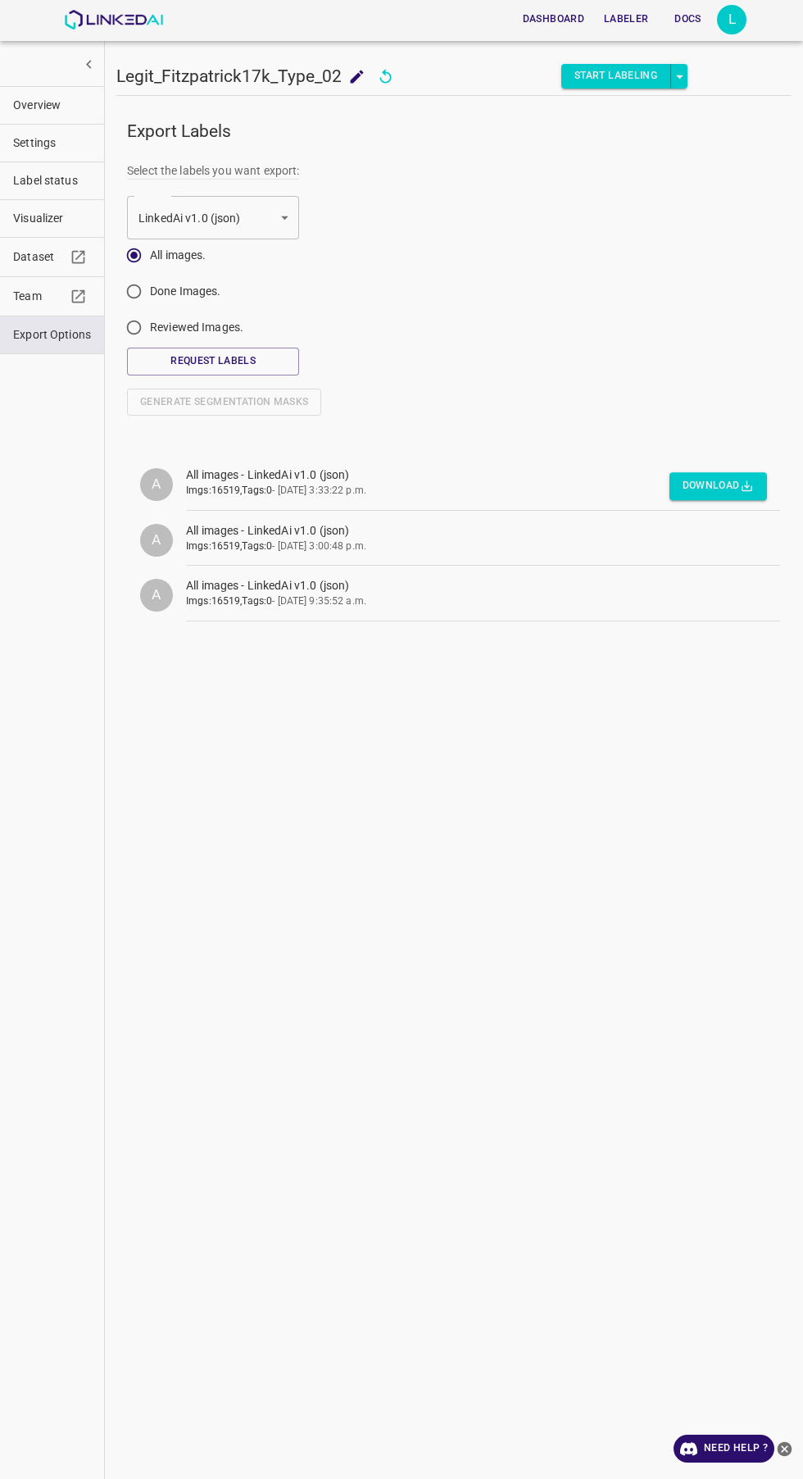
click at [182, 367] on button "Request Labels" at bounding box center [213, 361] width 172 height 27
click at [747, 486] on icon "button" at bounding box center [747, 486] width 11 height 11
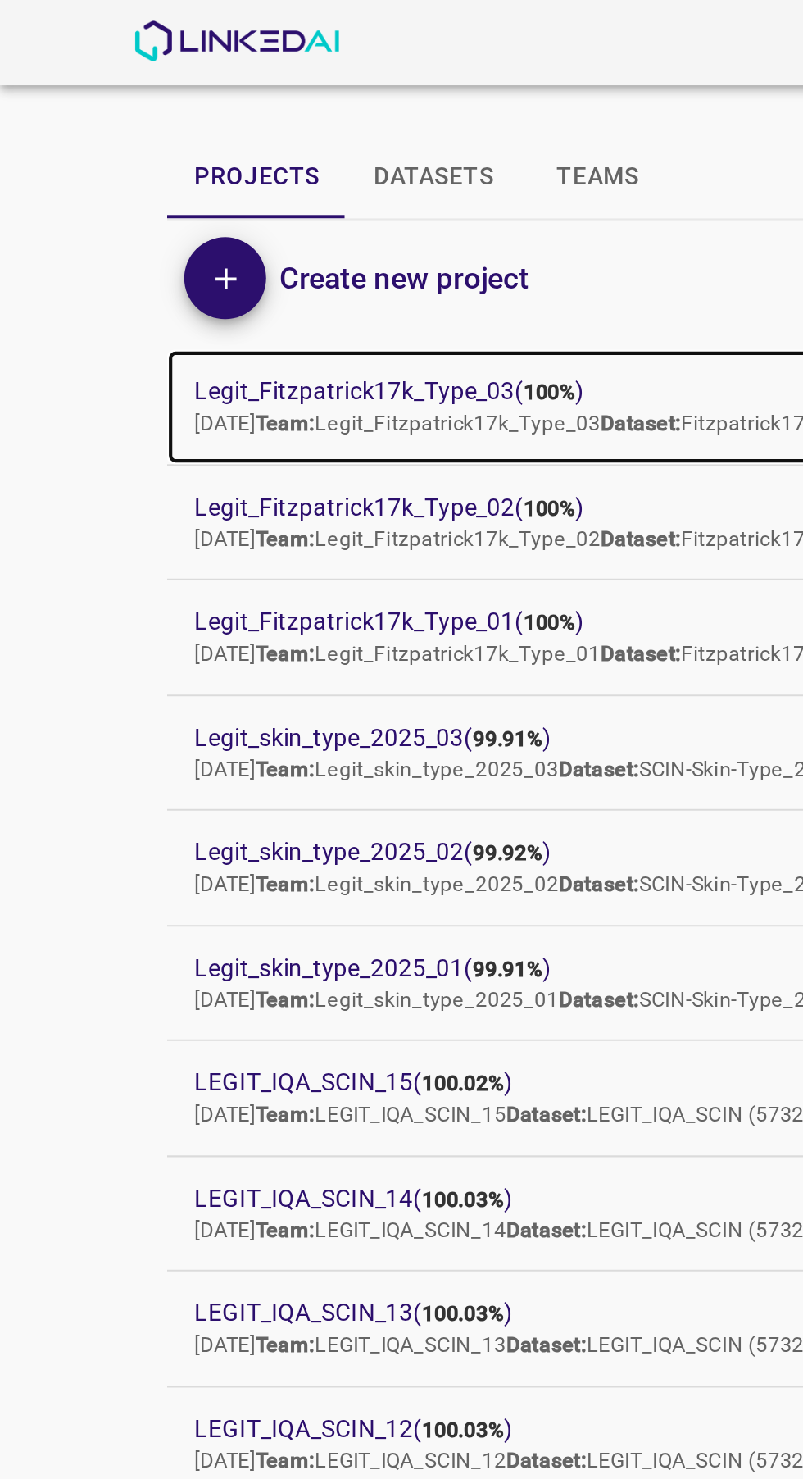
click at [122, 182] on span "Legit_Fitzpatrick17k_Type_03 ( 100% )" at bounding box center [388, 188] width 590 height 17
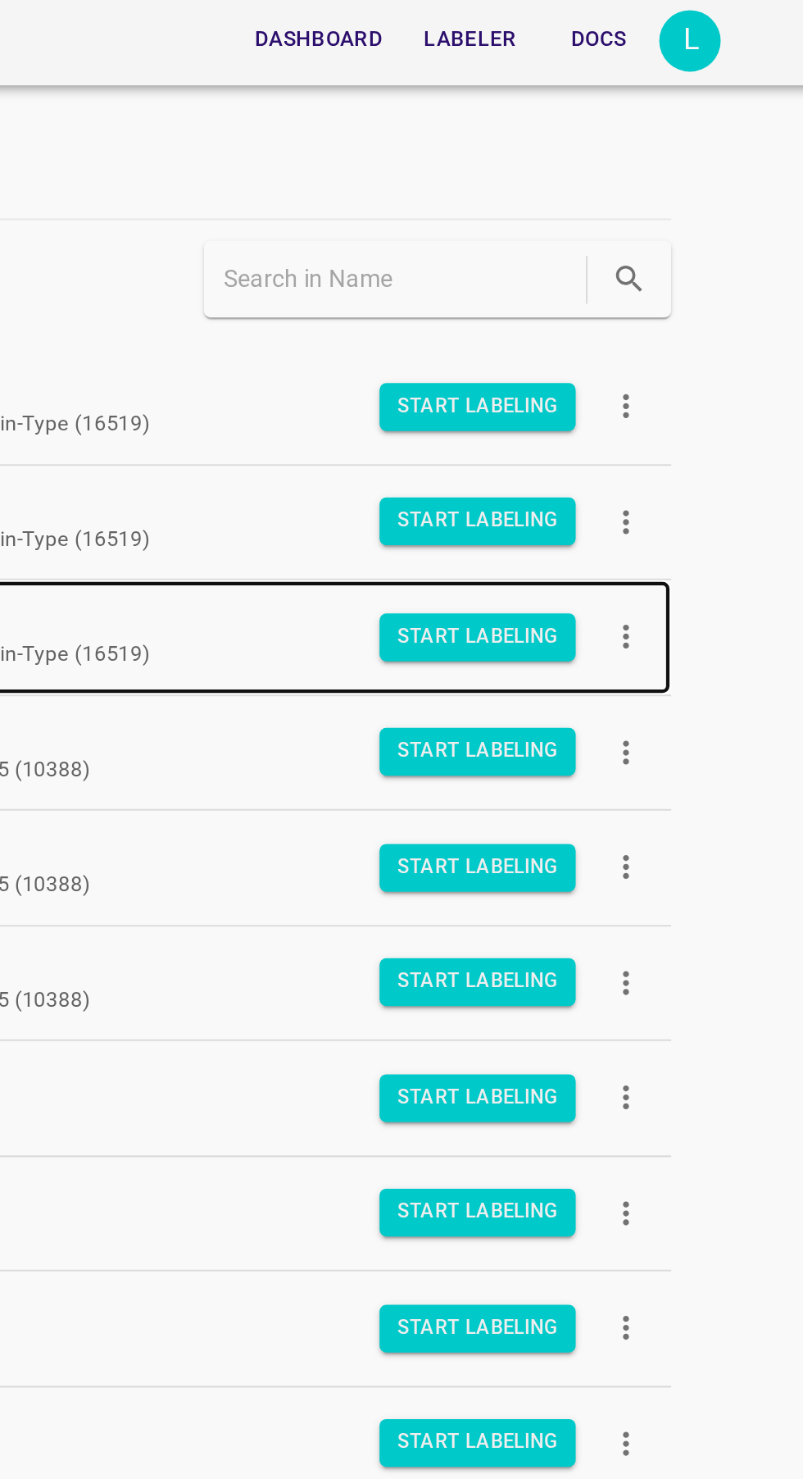
click at [462, 305] on span "Legit_Fitzpatrick17k_Type_01 ( 100% )" at bounding box center [388, 298] width 590 height 17
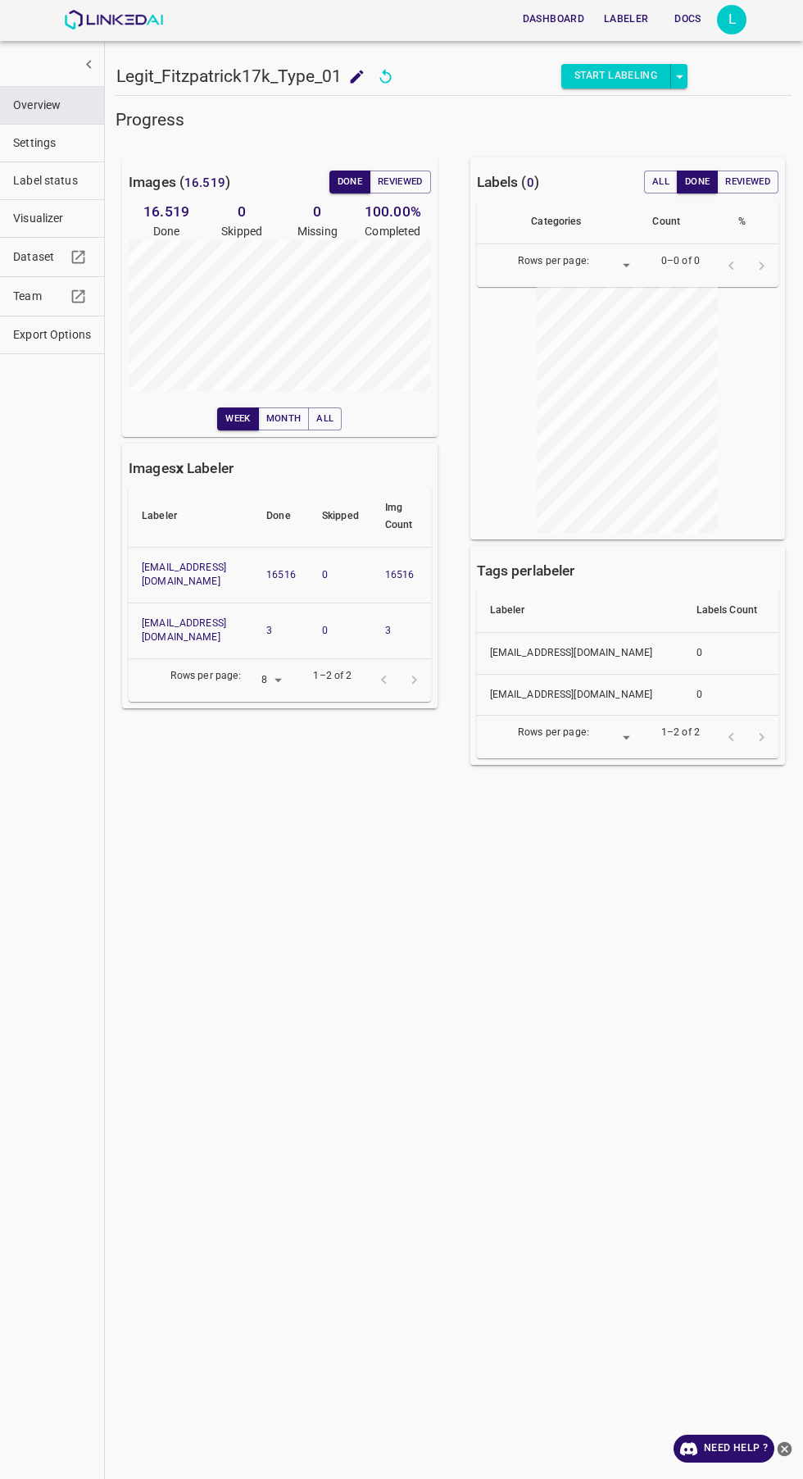
click at [52, 334] on span "Export Options" at bounding box center [52, 334] width 78 height 17
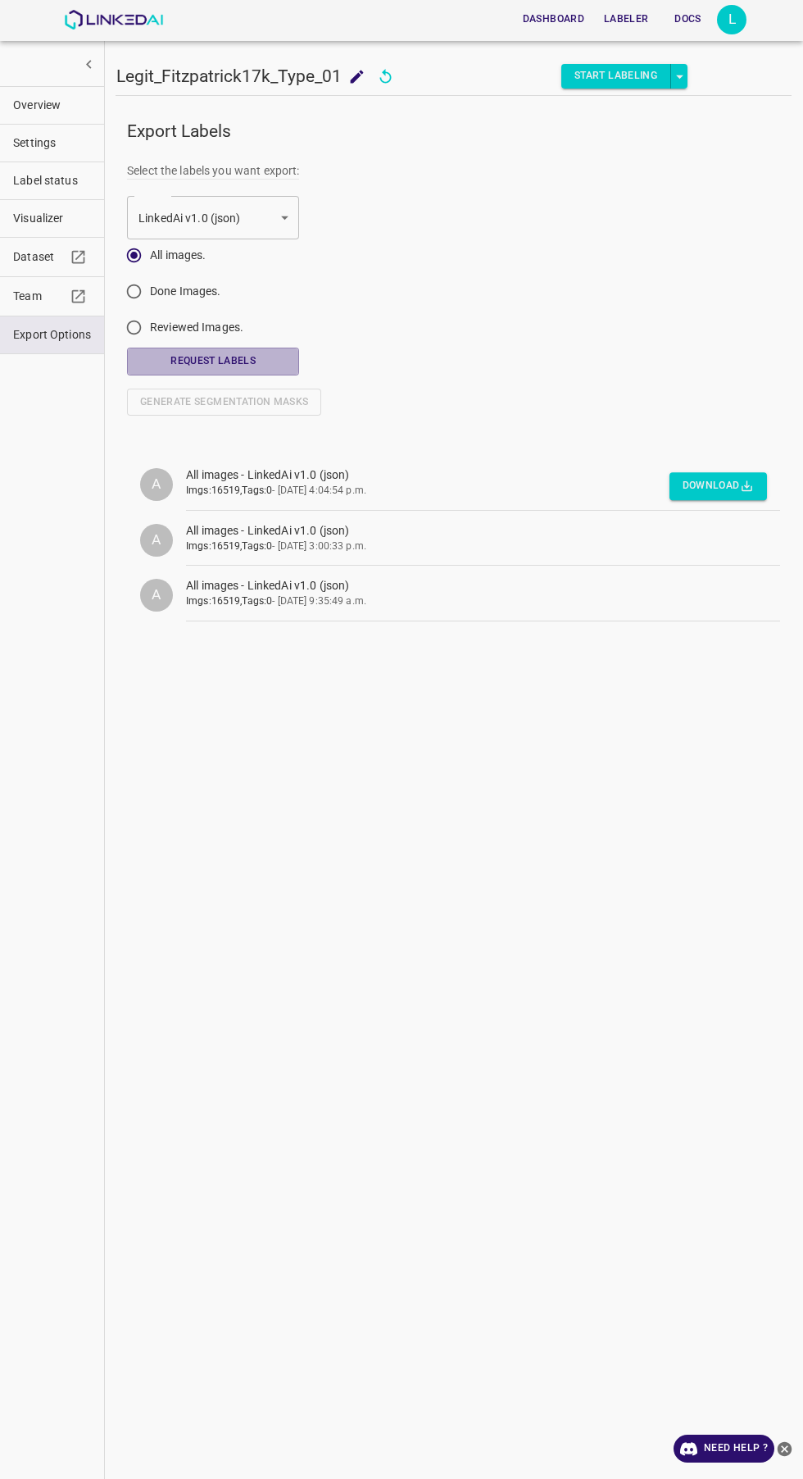
click at [184, 363] on button "Request Labels" at bounding box center [213, 361] width 172 height 27
click at [718, 483] on button "Download" at bounding box center [719, 486] width 98 height 27
